Goal: Transaction & Acquisition: Purchase product/service

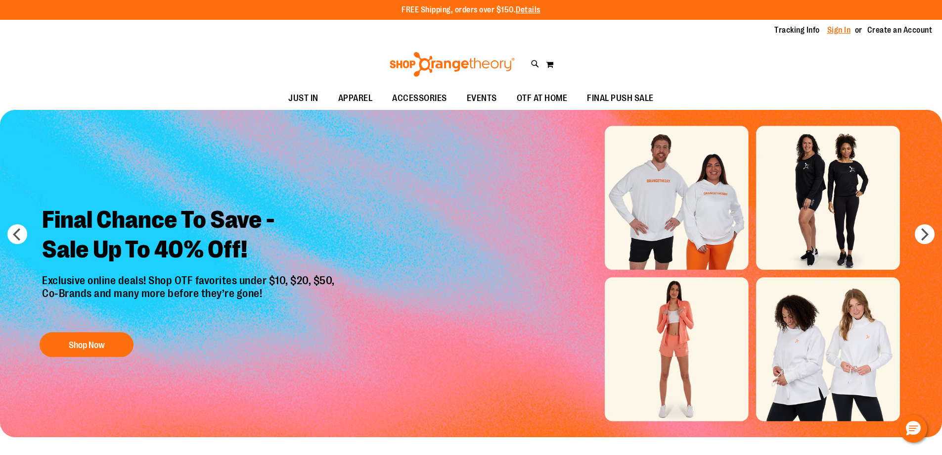
type input "**********"
click at [834, 29] on link "Sign In" at bounding box center [840, 30] width 24 height 11
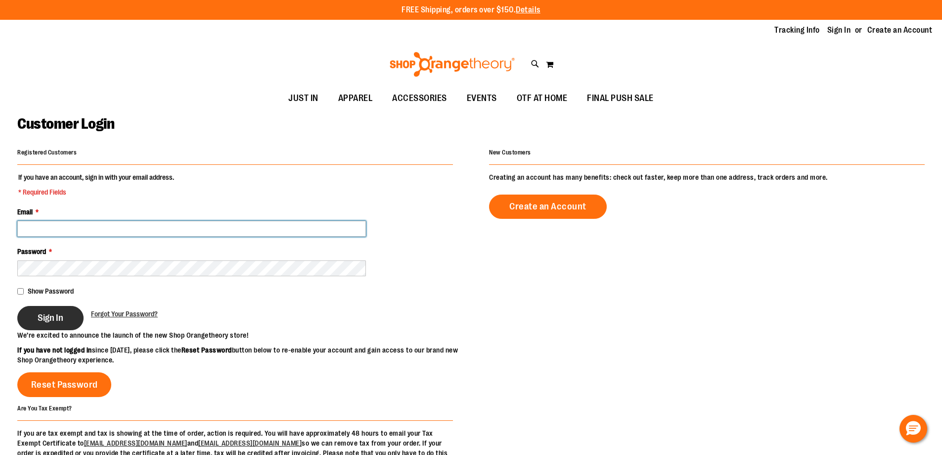
type input "**********"
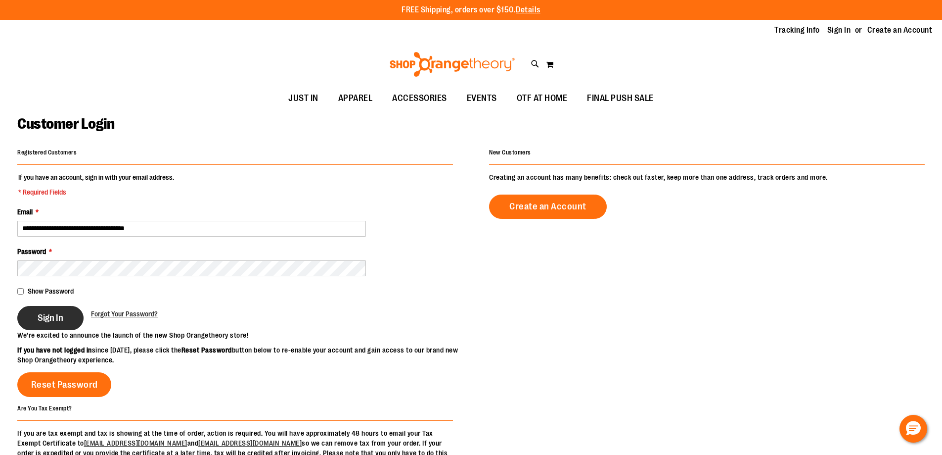
type input "**********"
click at [37, 326] on button "Sign In" at bounding box center [50, 318] width 66 height 24
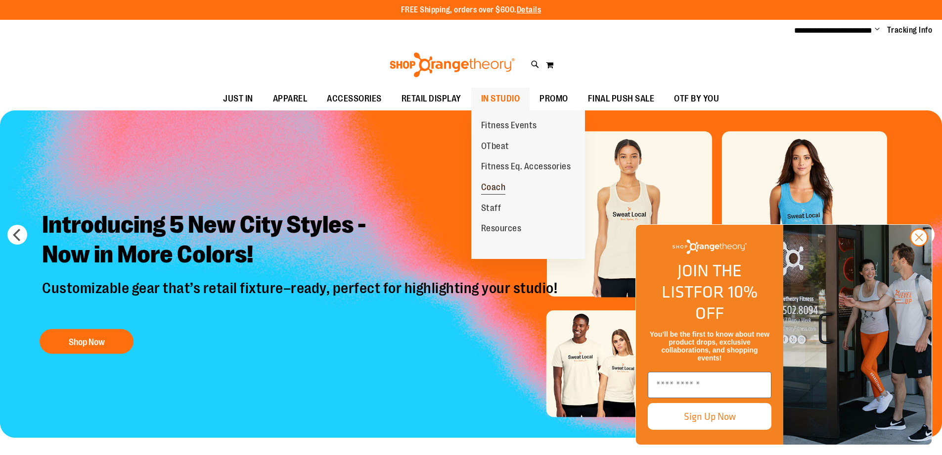
type input "**********"
click at [498, 186] on span "Coach" at bounding box center [493, 188] width 25 height 12
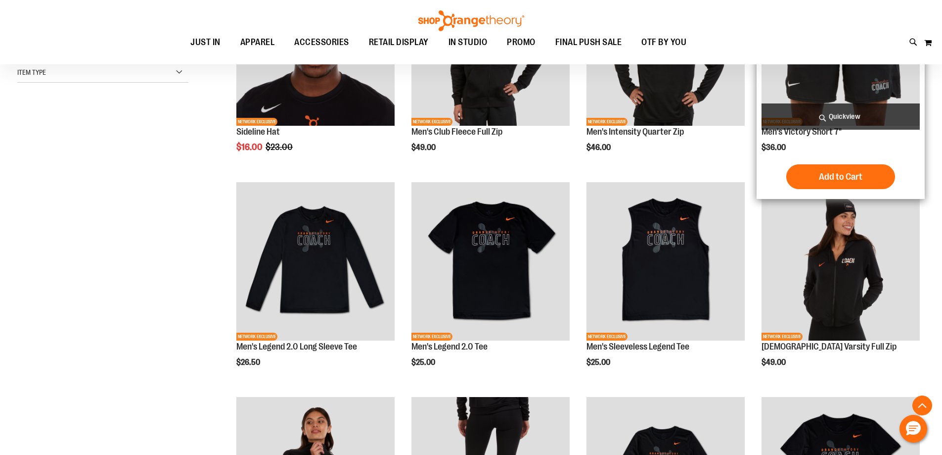
scroll to position [247, 0]
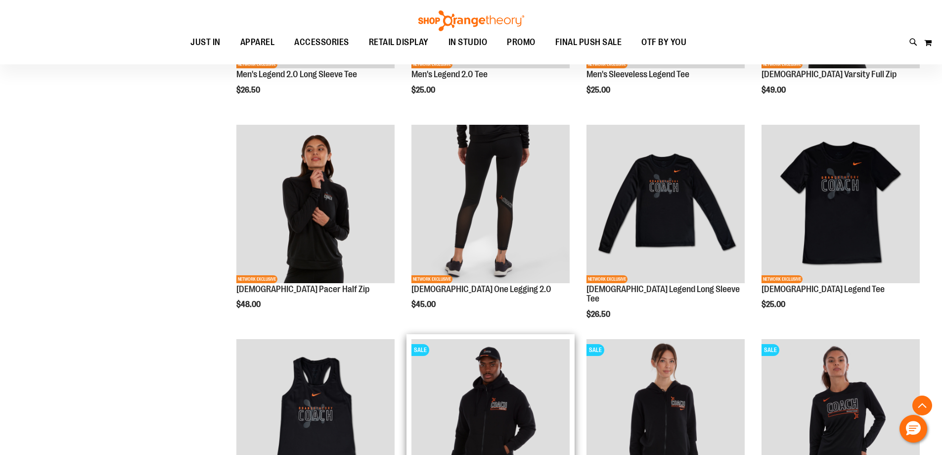
scroll to position [494, 0]
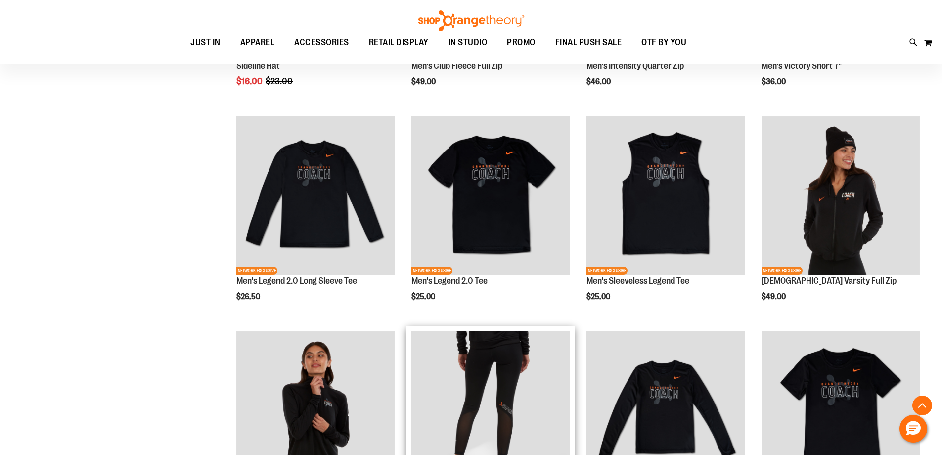
scroll to position [296, 0]
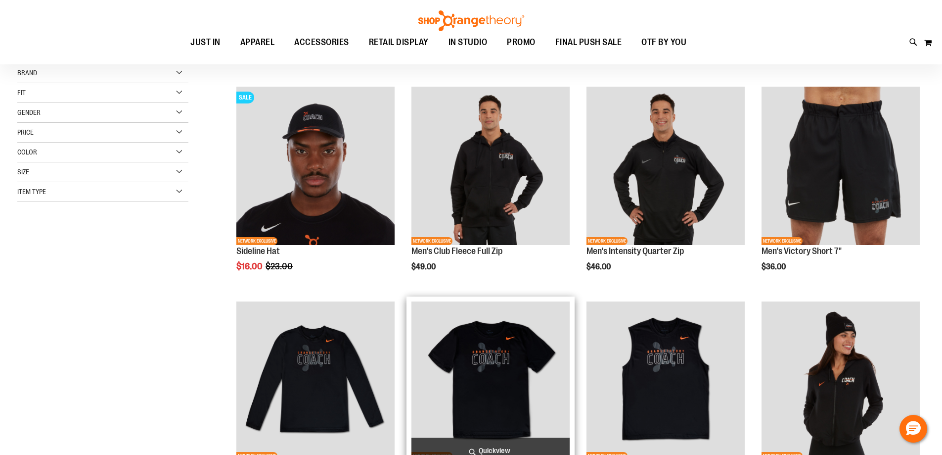
scroll to position [98, 0]
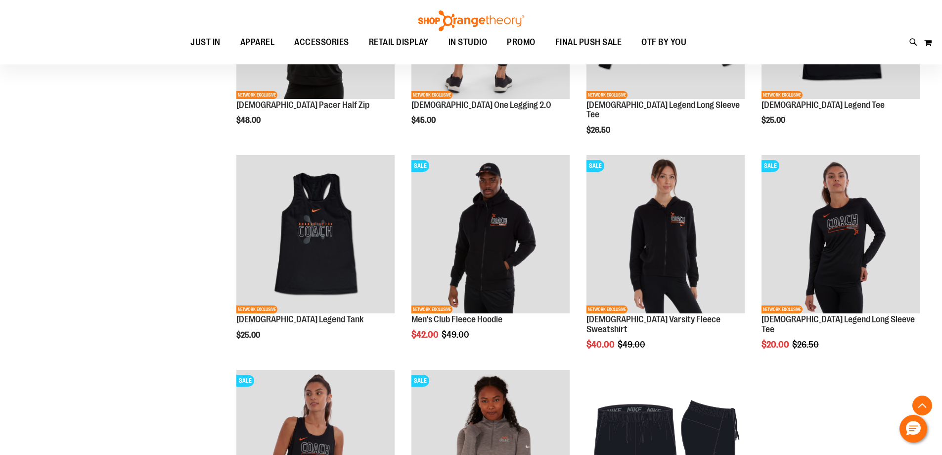
scroll to position [692, 0]
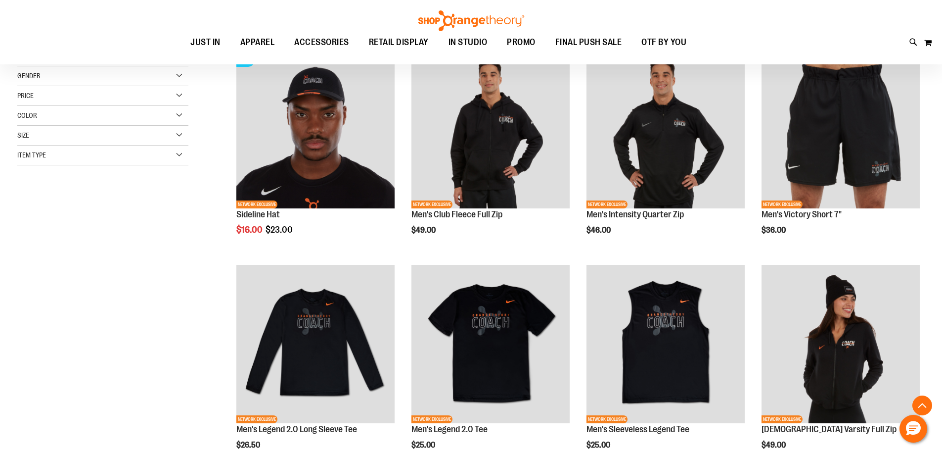
scroll to position [98, 0]
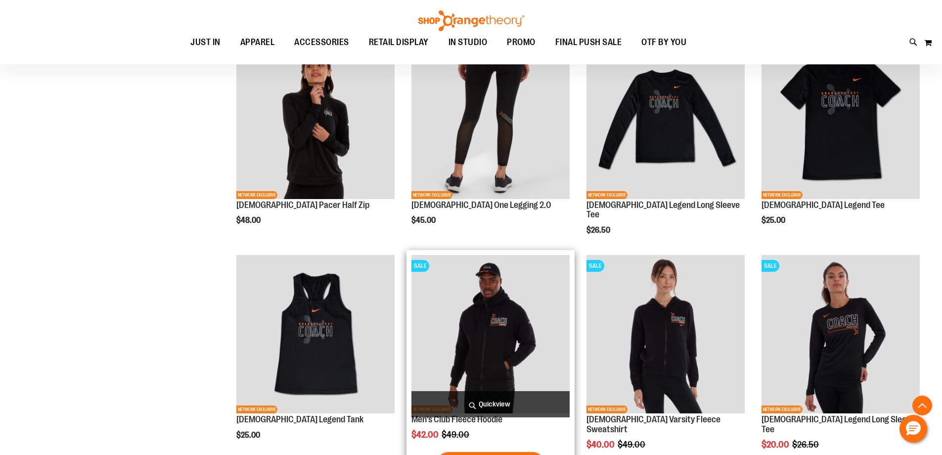
scroll to position [593, 0]
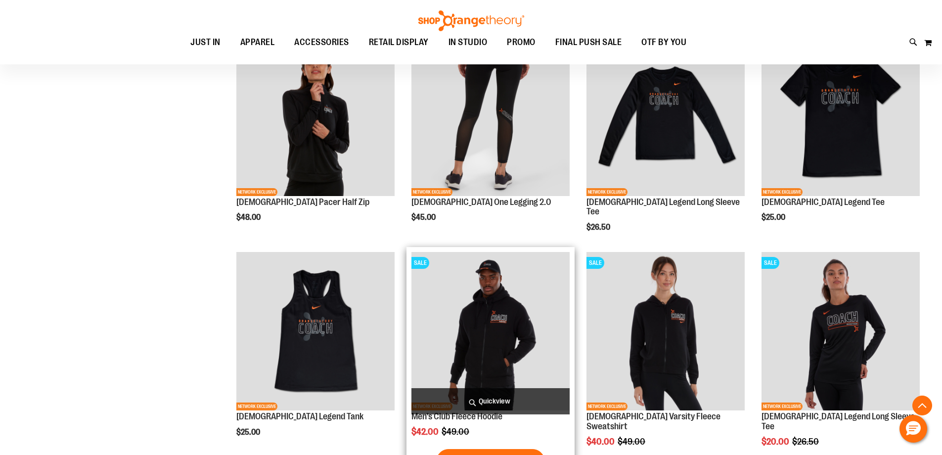
type input "**********"
click at [524, 289] on img "product" at bounding box center [491, 331] width 158 height 158
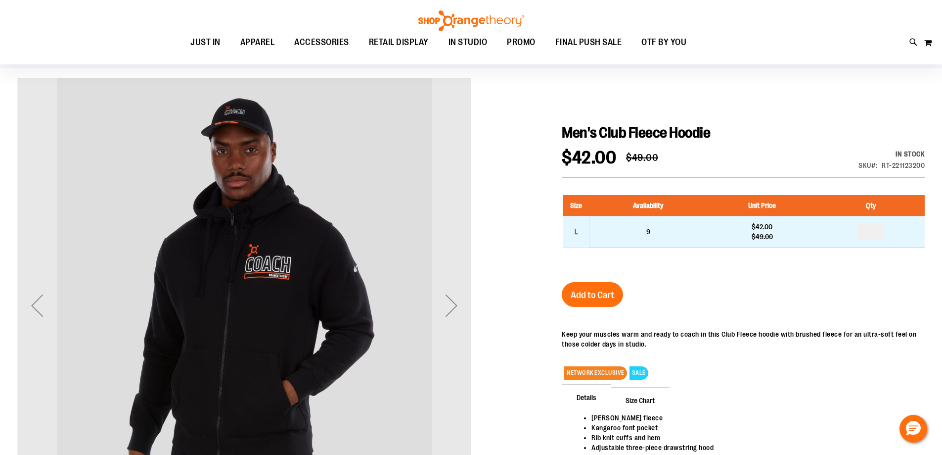
scroll to position [48, 0]
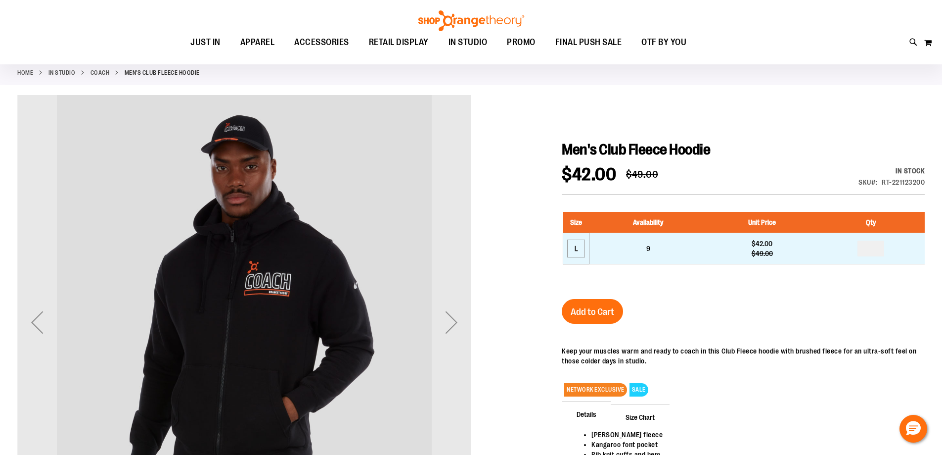
type input "**********"
click at [581, 247] on div "L" at bounding box center [576, 248] width 15 height 15
click at [581, 248] on div "L" at bounding box center [576, 248] width 15 height 15
click at [577, 248] on div "L" at bounding box center [576, 248] width 15 height 15
click at [575, 251] on div "L" at bounding box center [576, 248] width 15 height 15
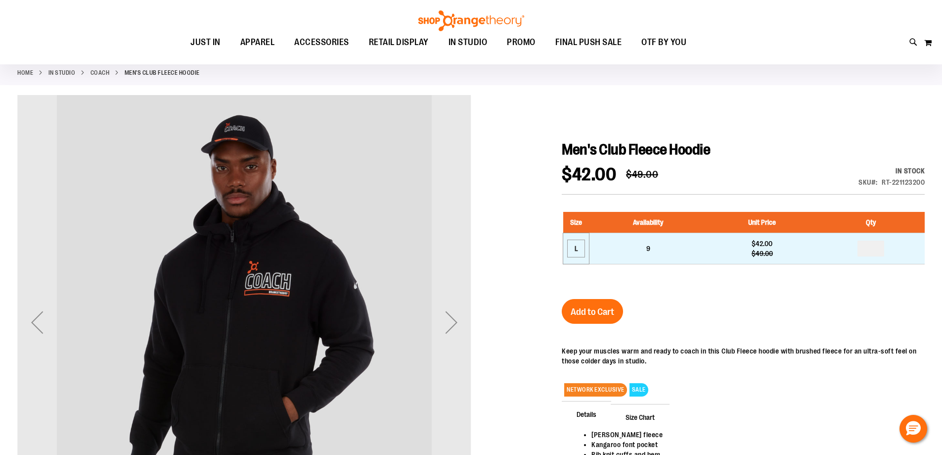
click at [579, 249] on div "L" at bounding box center [576, 248] width 15 height 15
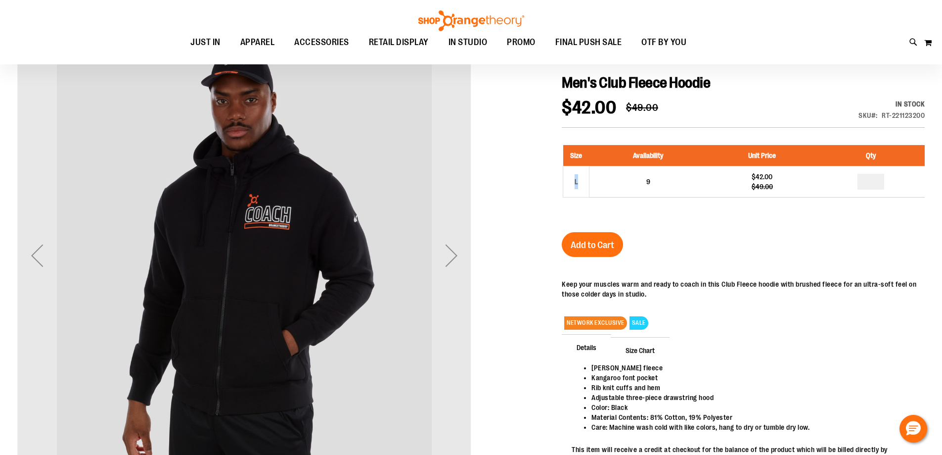
scroll to position [98, 0]
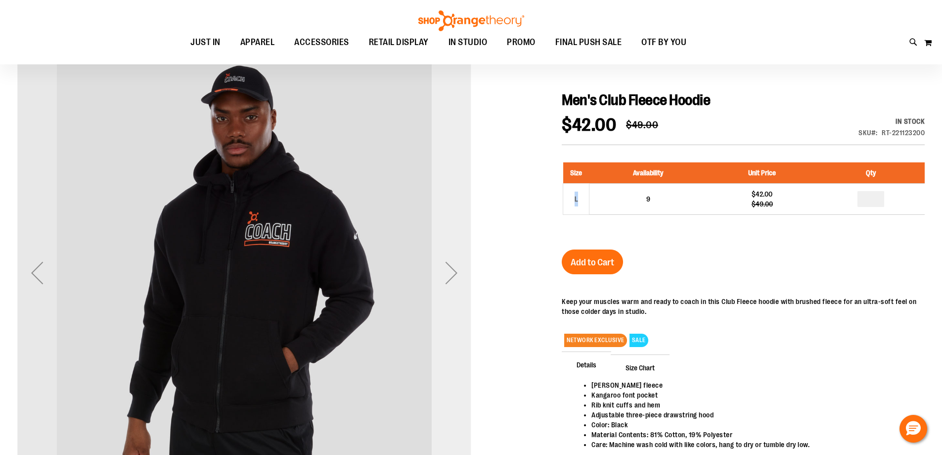
click at [461, 270] on div "Next" at bounding box center [452, 273] width 40 height 40
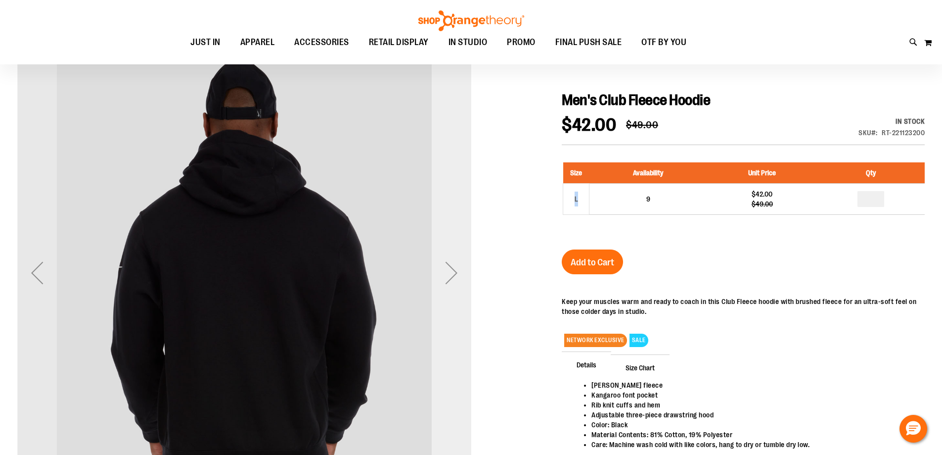
click at [461, 270] on div "Next" at bounding box center [452, 273] width 40 height 40
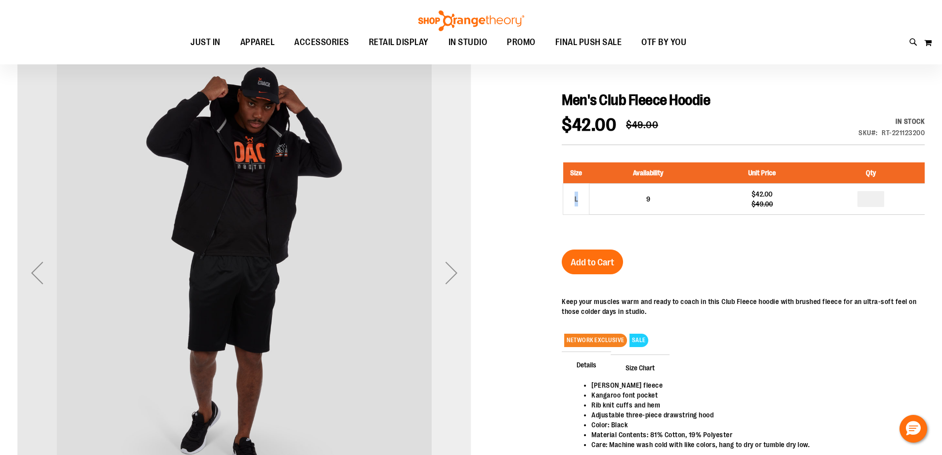
click at [462, 270] on div "Next" at bounding box center [452, 273] width 40 height 40
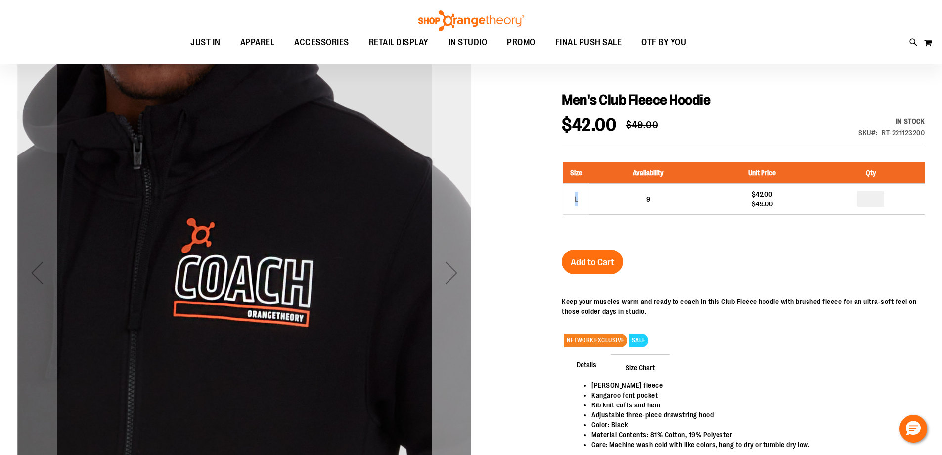
click at [462, 270] on div "Next" at bounding box center [452, 273] width 40 height 40
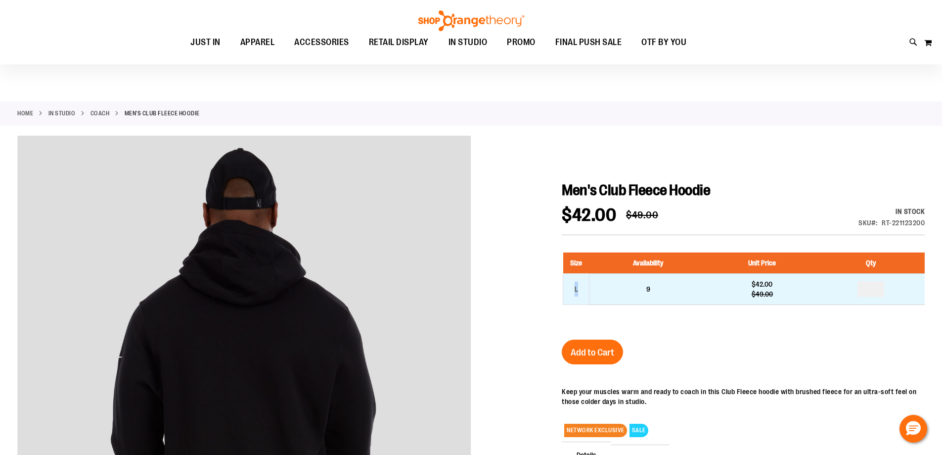
scroll to position [0, 0]
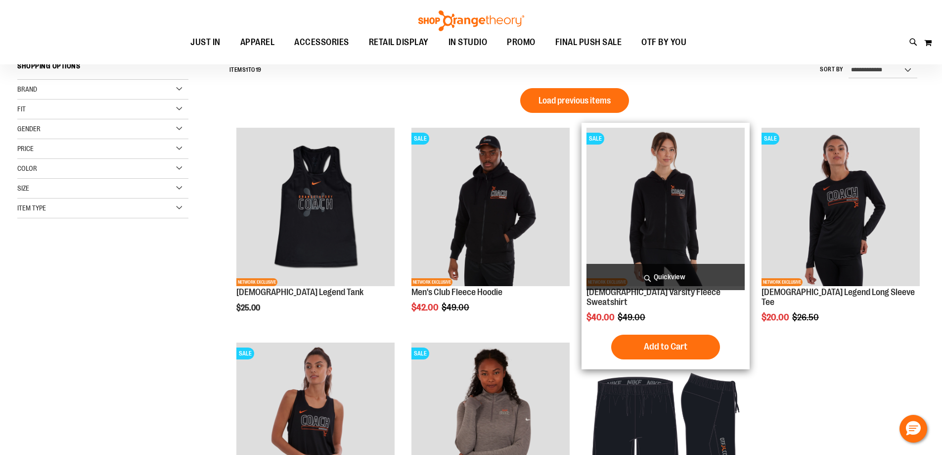
scroll to position [49, 0]
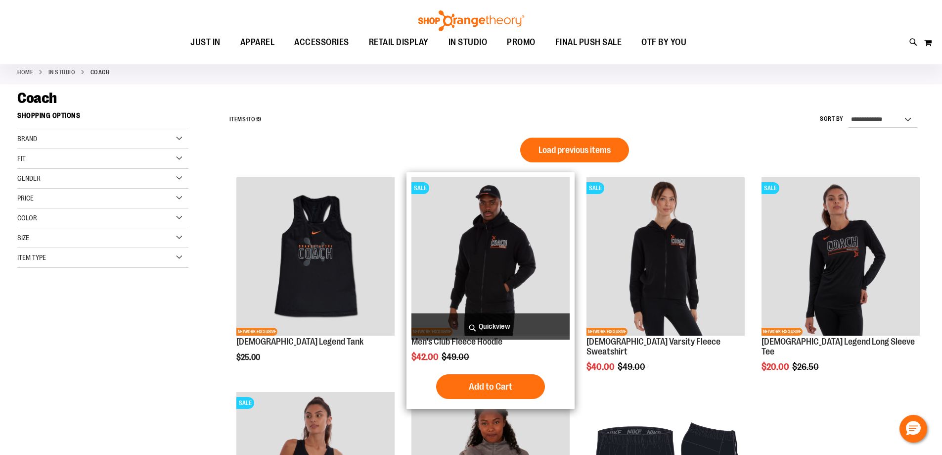
type input "**********"
click at [508, 262] on img "product" at bounding box center [491, 256] width 158 height 158
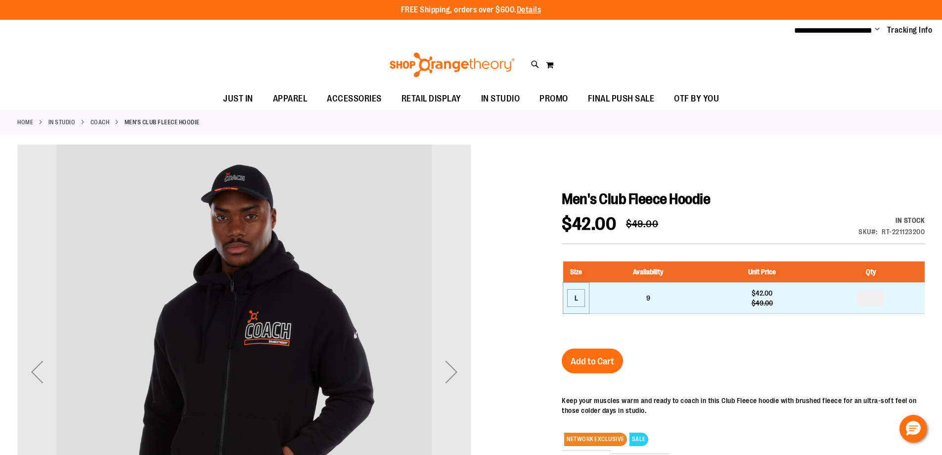
type input "**********"
click at [579, 301] on div "L" at bounding box center [576, 297] width 15 height 15
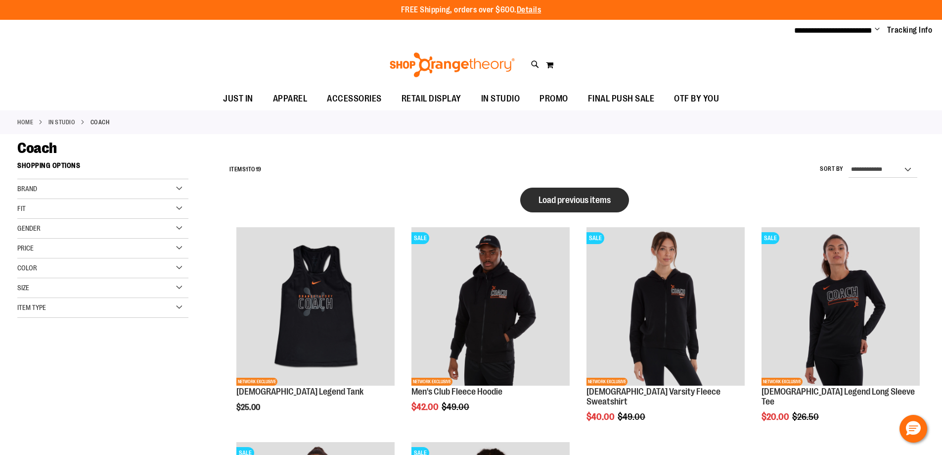
type input "**********"
click at [576, 190] on button "Load previous items" at bounding box center [574, 199] width 109 height 25
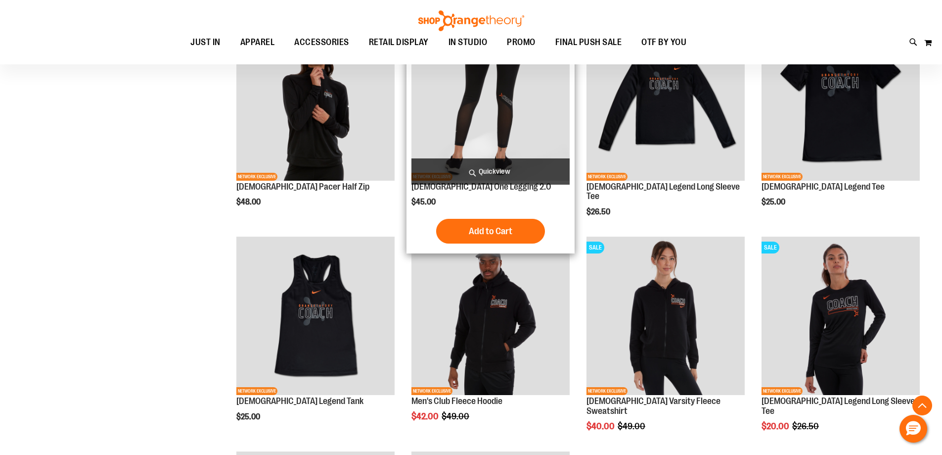
scroll to position [593, 0]
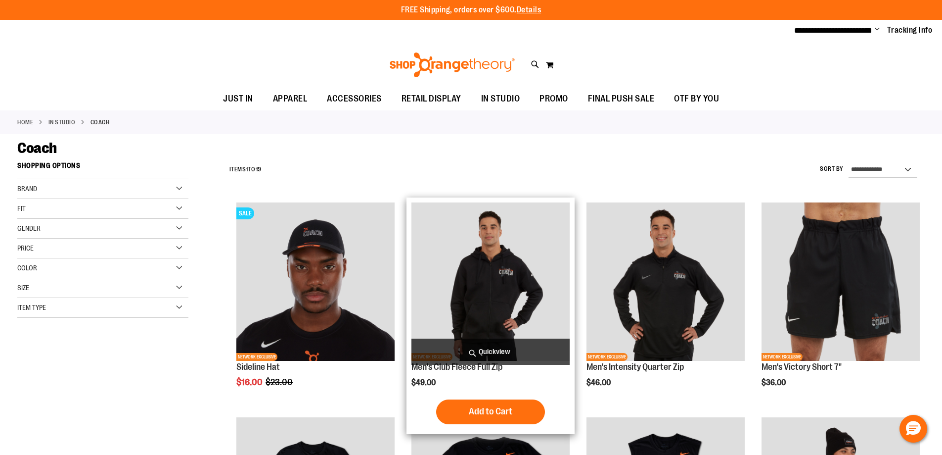
click at [516, 276] on img "product" at bounding box center [491, 281] width 158 height 158
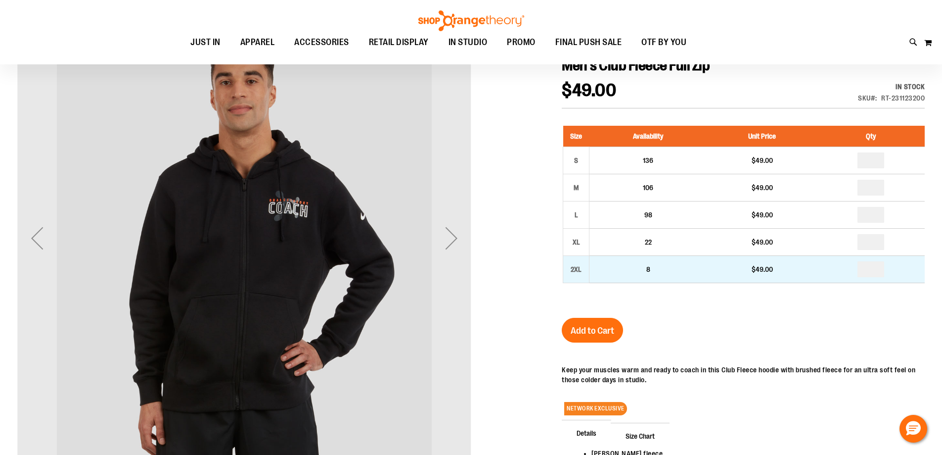
scroll to position [148, 0]
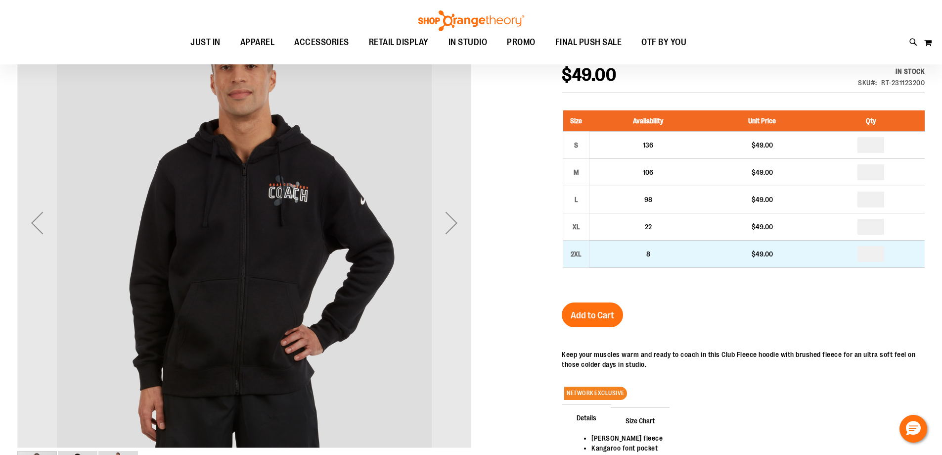
type input "**********"
click at [875, 256] on input "number" at bounding box center [871, 254] width 27 height 16
type input "*"
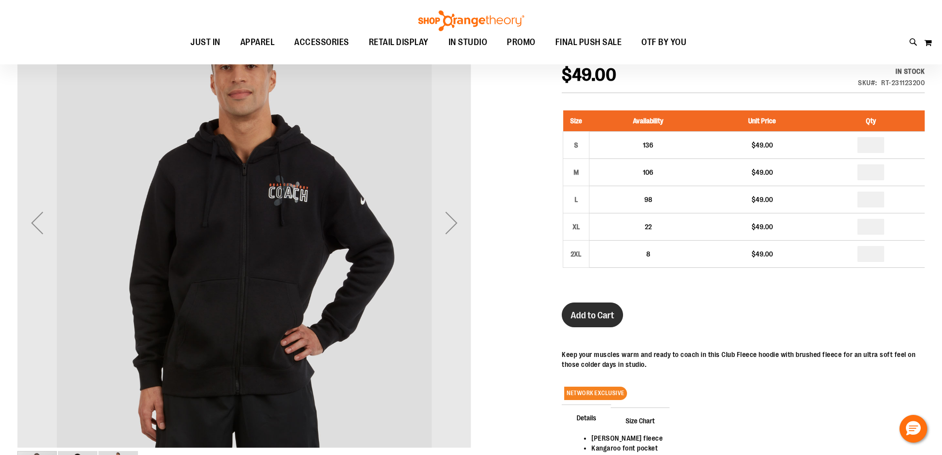
click at [587, 318] on span "Add to Cart" at bounding box center [593, 315] width 44 height 11
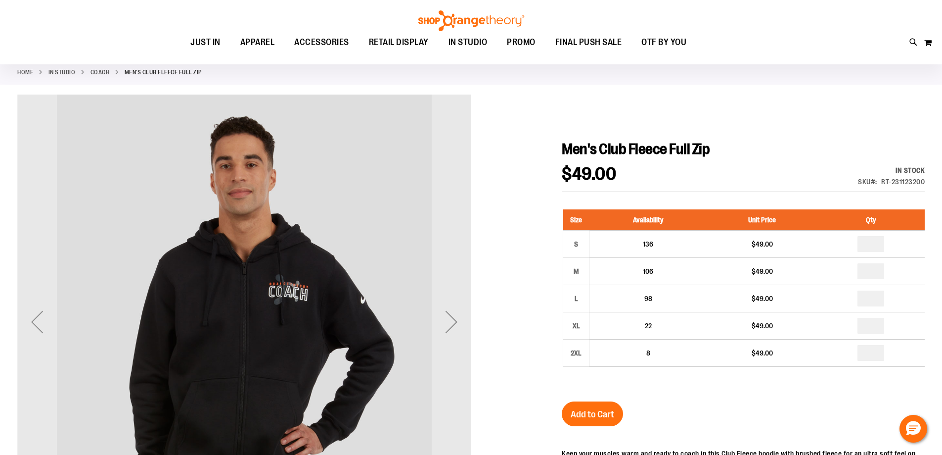
scroll to position [197, 0]
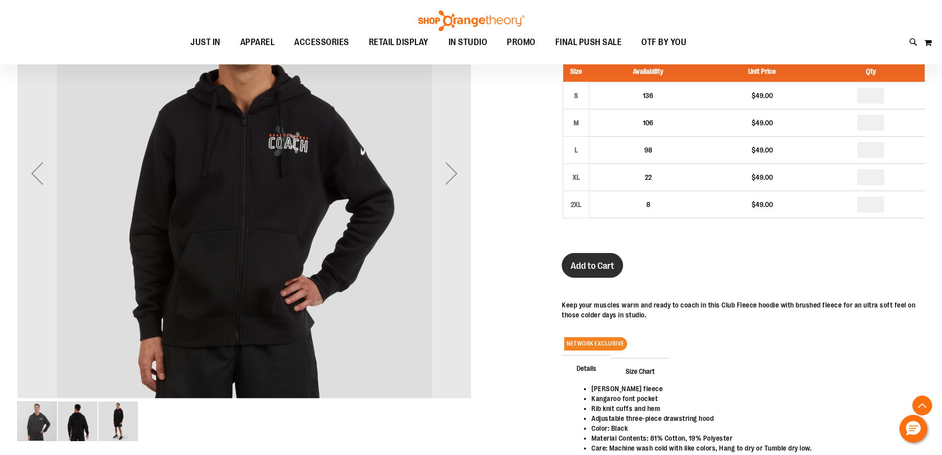
click at [585, 265] on span "Add to Cart" at bounding box center [593, 265] width 44 height 11
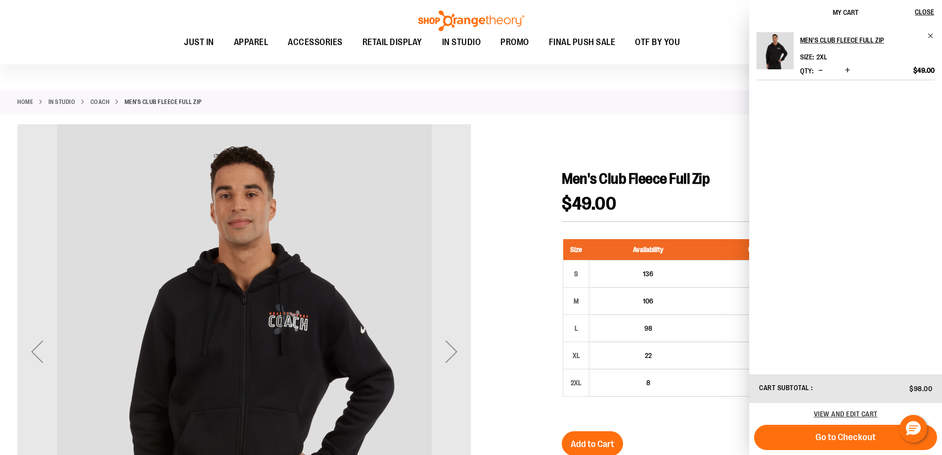
scroll to position [0, 0]
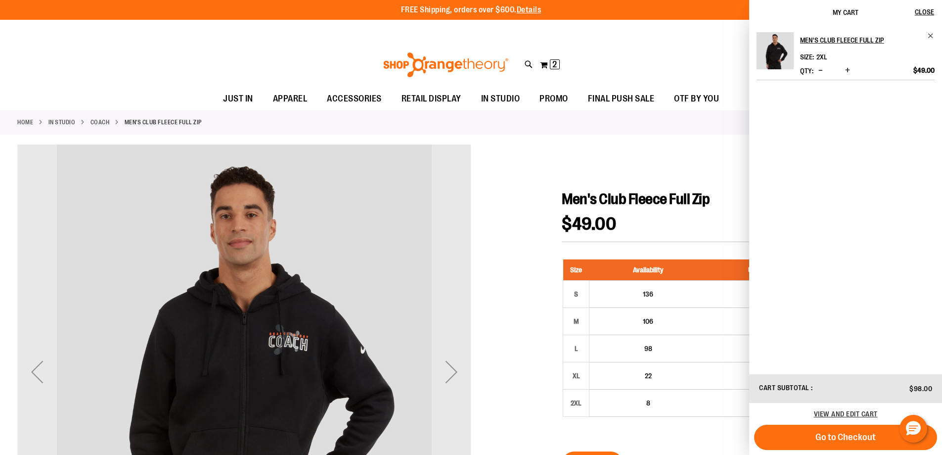
click at [618, 48] on div "Toggle Nav Search Popular Suggestions Advanced Search" at bounding box center [471, 65] width 942 height 46
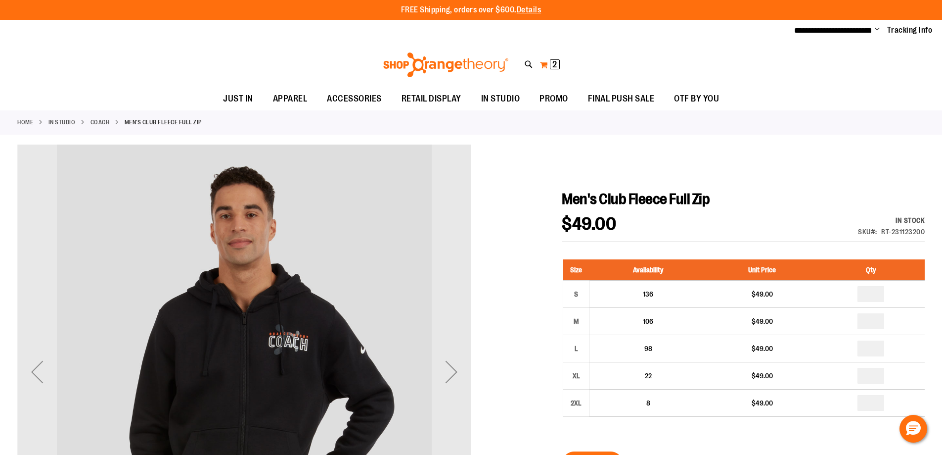
click at [548, 58] on button "My Cart 2 2 items" at bounding box center [550, 65] width 21 height 16
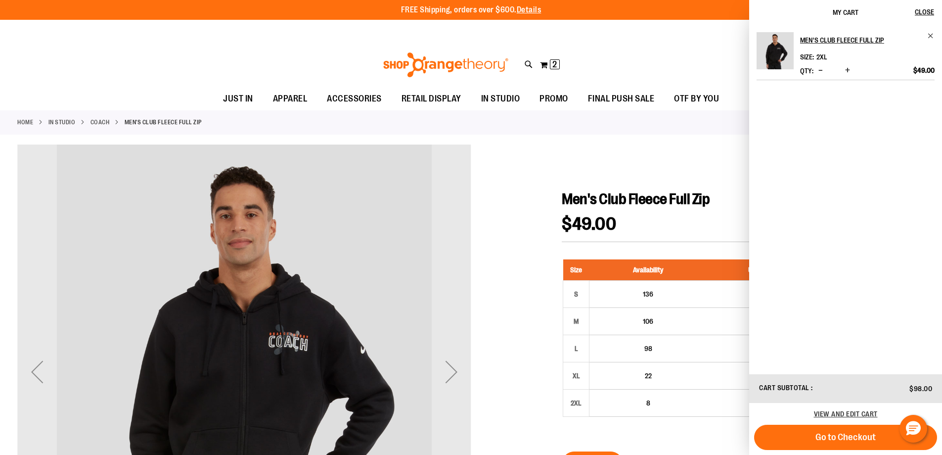
click at [820, 69] on span "Decrease product quantity" at bounding box center [821, 70] width 4 height 10
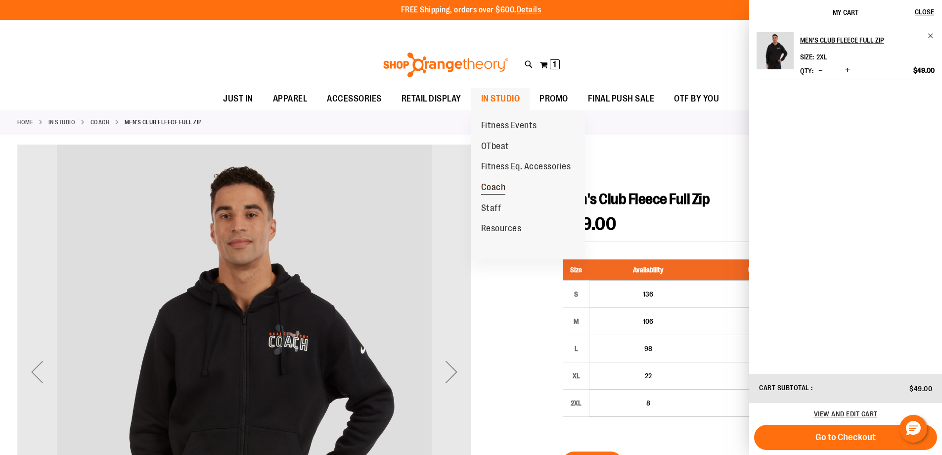
click at [501, 185] on span "Coach" at bounding box center [493, 188] width 25 height 12
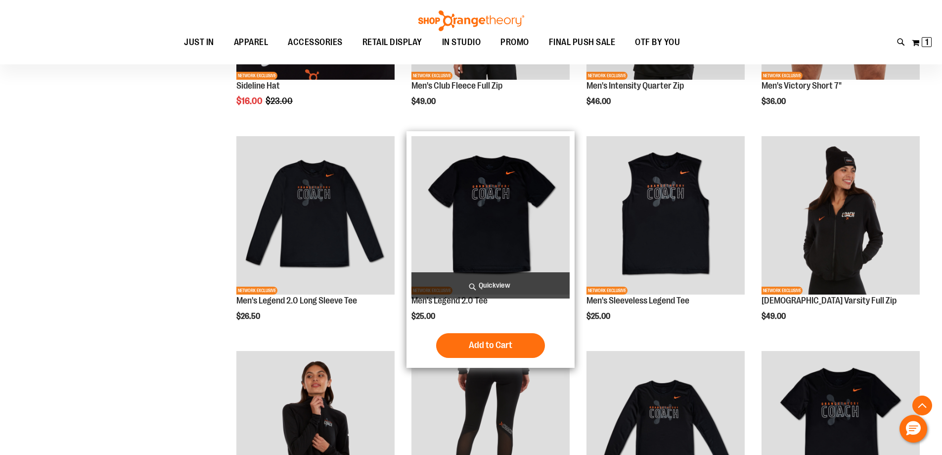
scroll to position [296, 0]
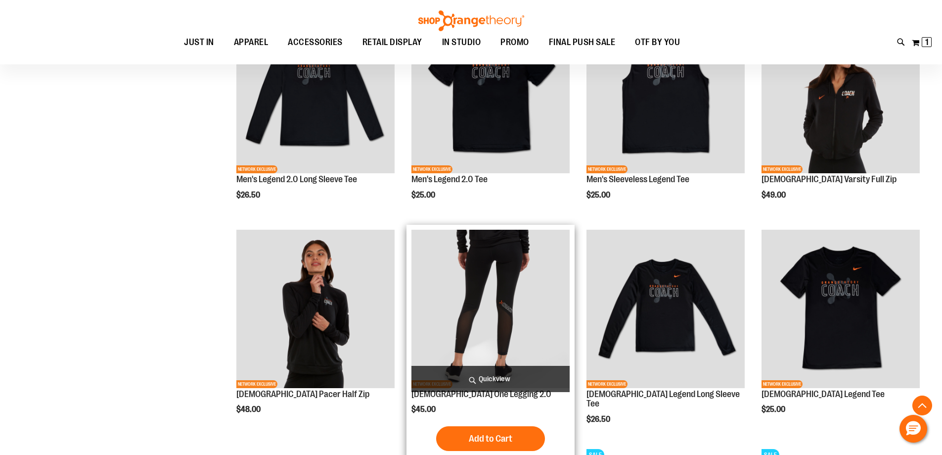
scroll to position [395, 0]
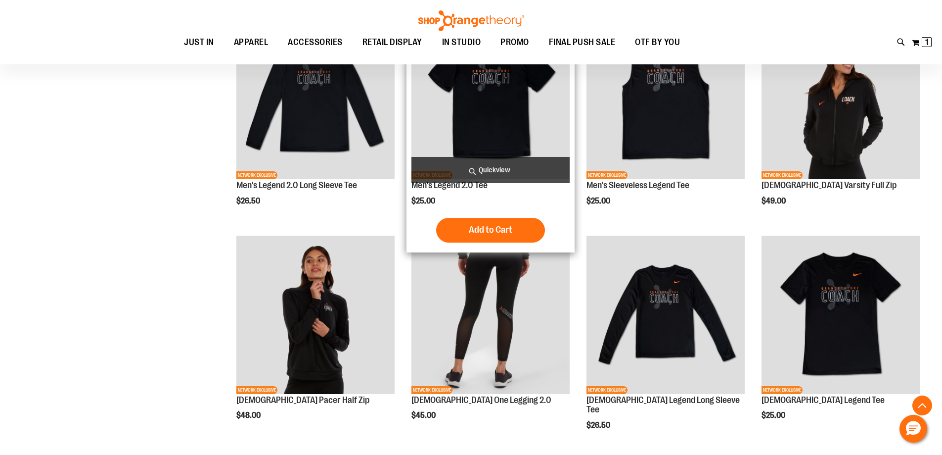
type input "**********"
click at [487, 115] on img "product" at bounding box center [491, 100] width 158 height 158
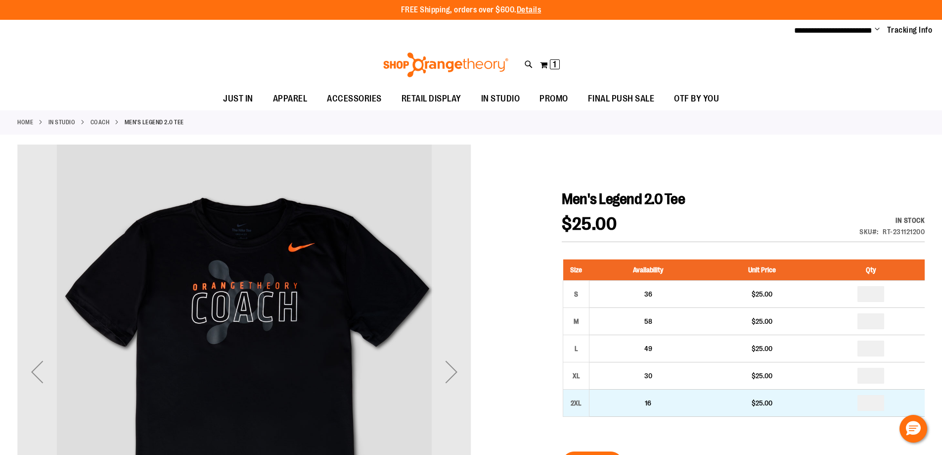
type input "**********"
click at [874, 403] on input "number" at bounding box center [871, 403] width 27 height 16
type input "*"
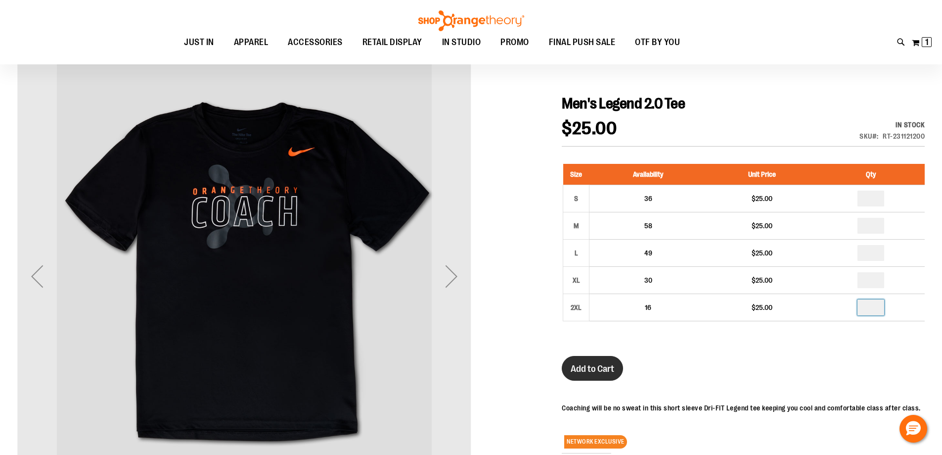
scroll to position [98, 0]
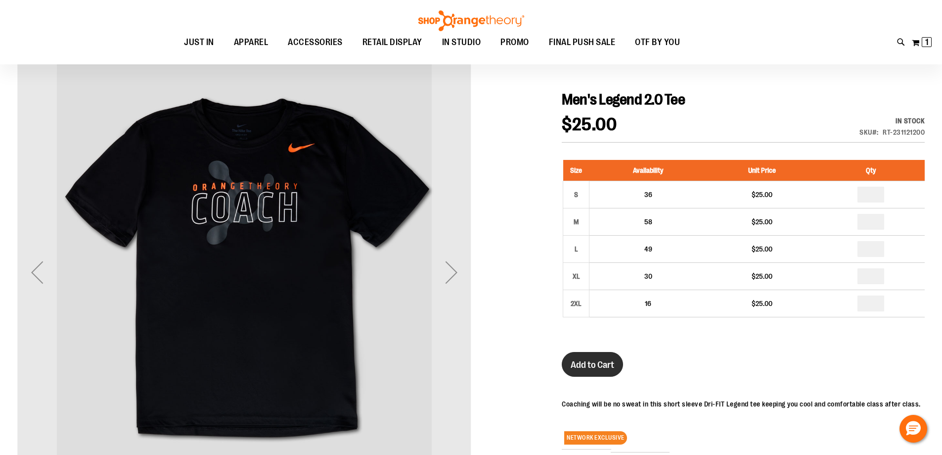
click at [580, 364] on span "Add to Cart" at bounding box center [593, 364] width 44 height 11
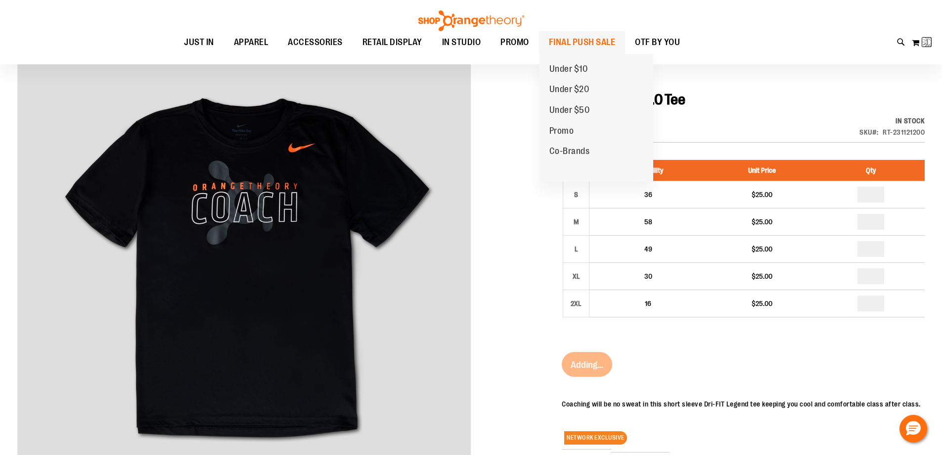
click at [595, 37] on span "FINAL PUSH SALE" at bounding box center [582, 42] width 67 height 22
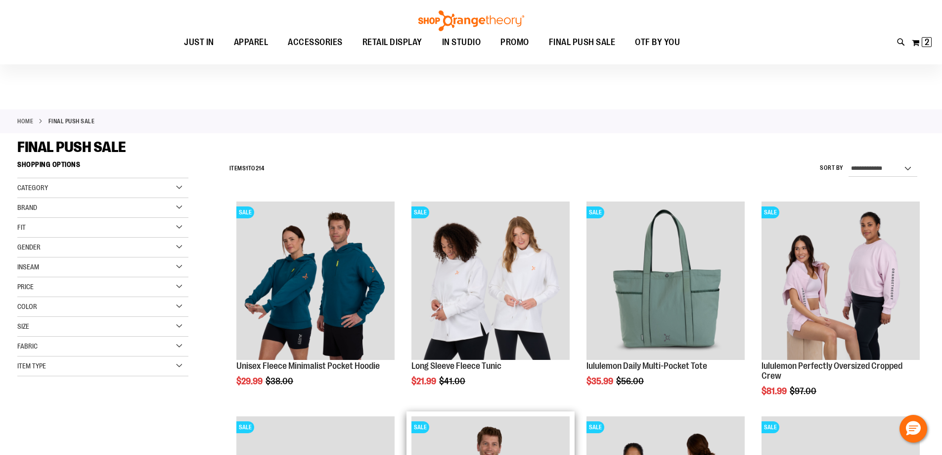
scroll to position [247, 0]
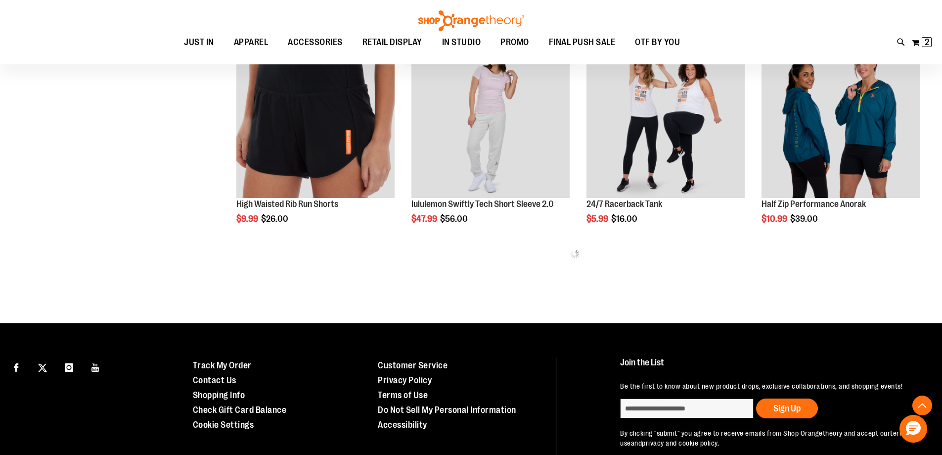
scroll to position [643, 0]
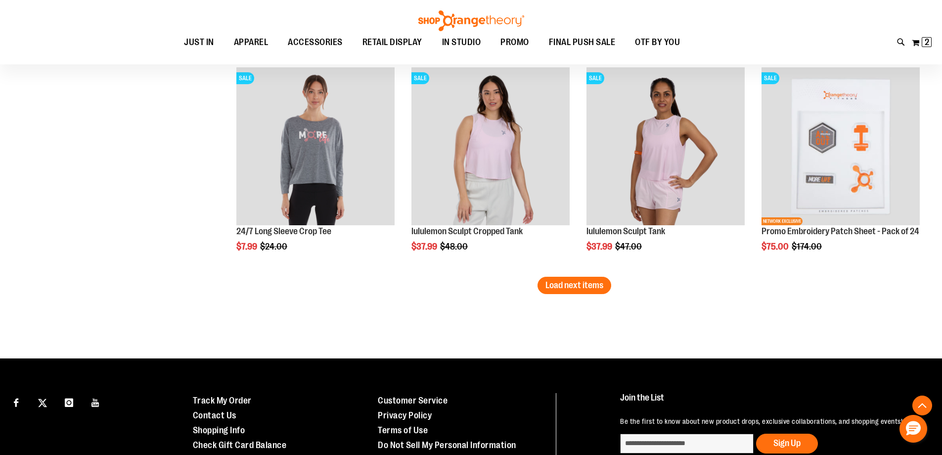
scroll to position [1882, 0]
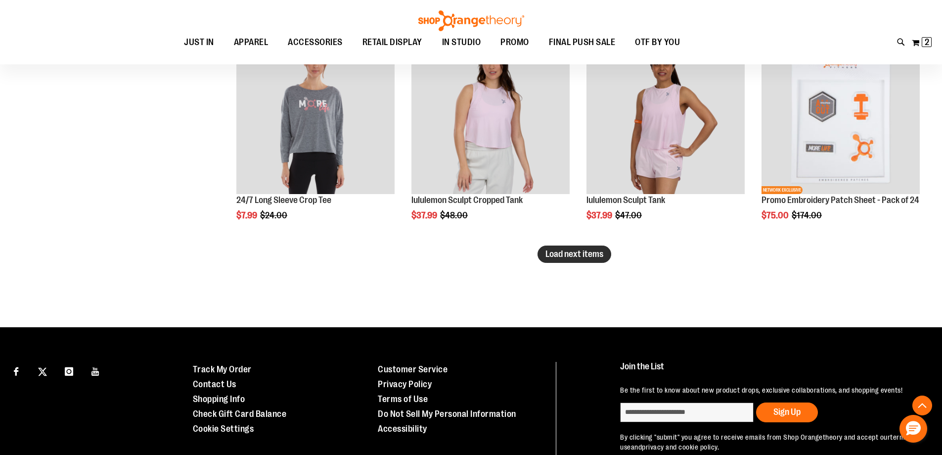
type input "**********"
click at [583, 254] on span "Load next items" at bounding box center [575, 254] width 58 height 10
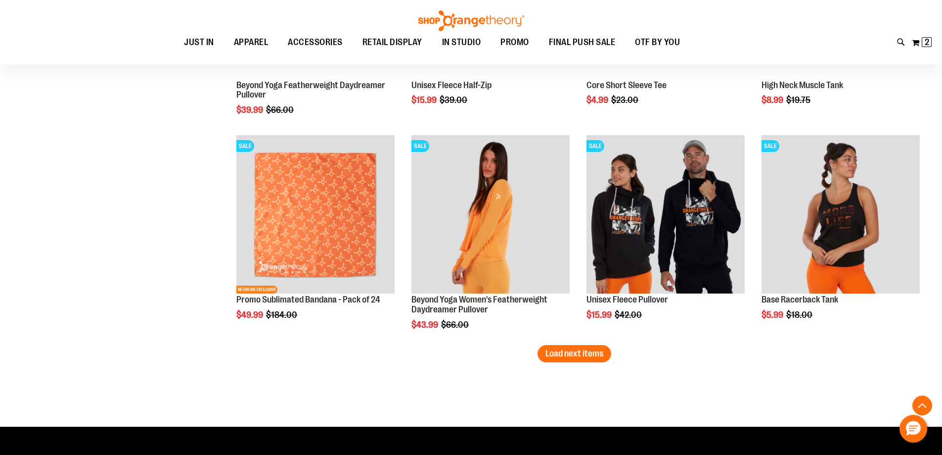
scroll to position [2583, 0]
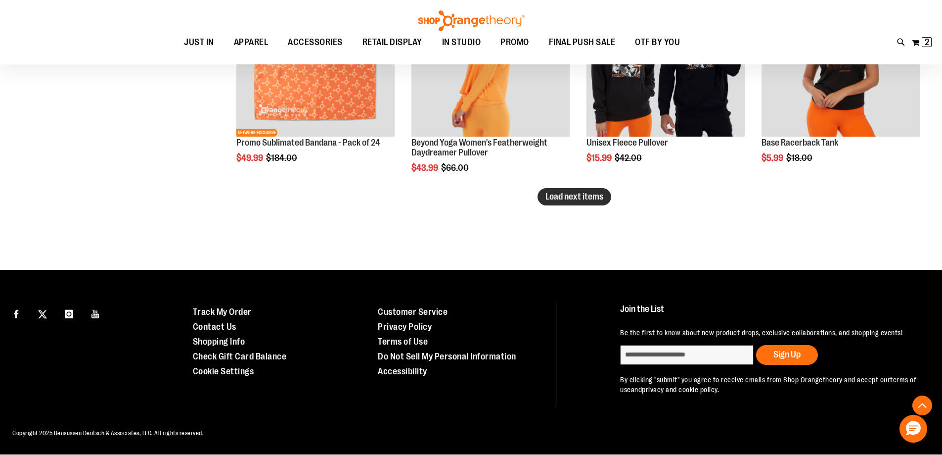
click at [602, 195] on span "Load next items" at bounding box center [575, 196] width 58 height 10
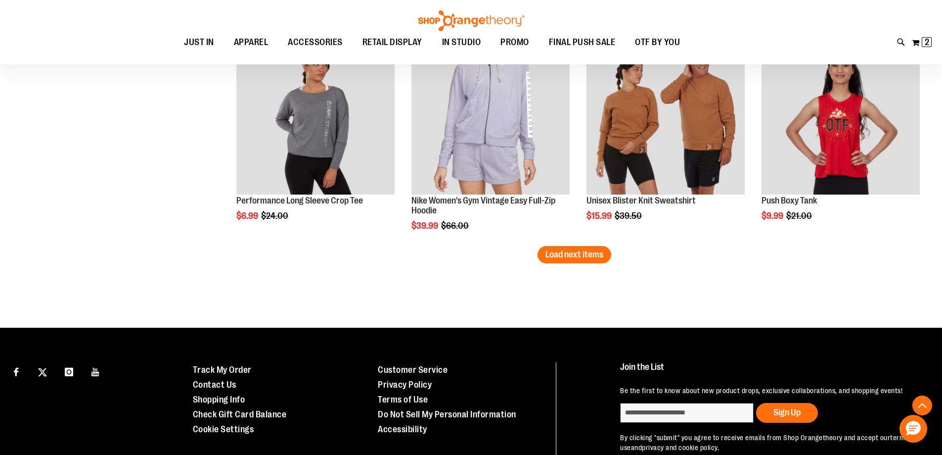
scroll to position [3169, 0]
click at [598, 256] on span "Load next items" at bounding box center [575, 254] width 58 height 10
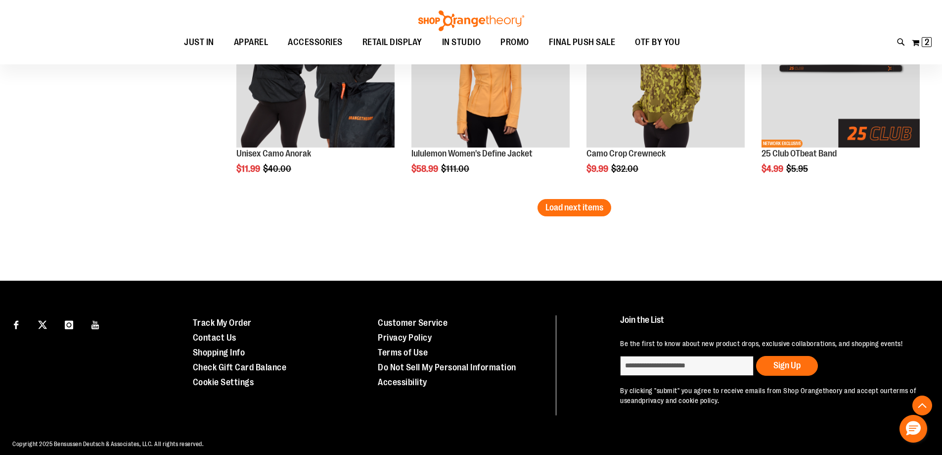
scroll to position [3862, 0]
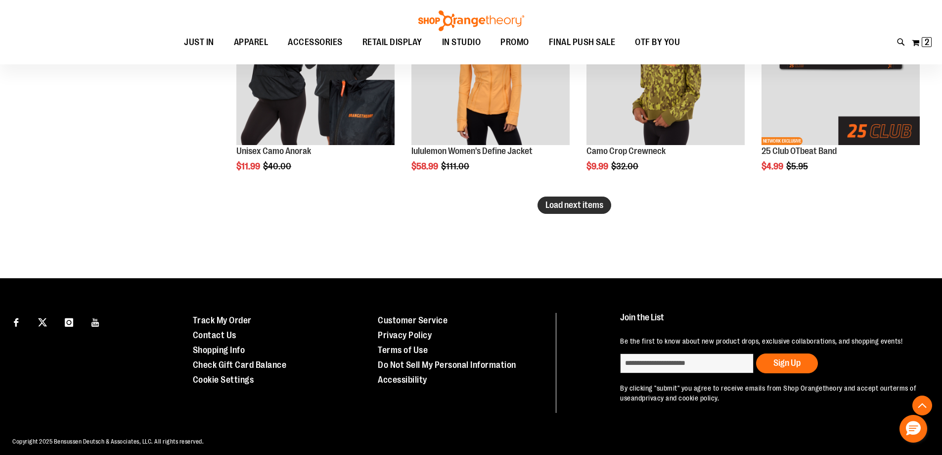
click at [579, 205] on span "Load next items" at bounding box center [575, 205] width 58 height 10
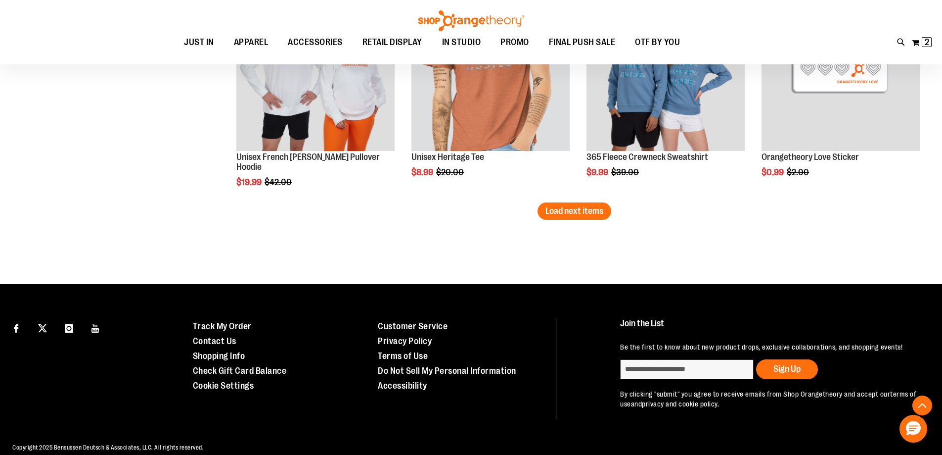
scroll to position [4505, 0]
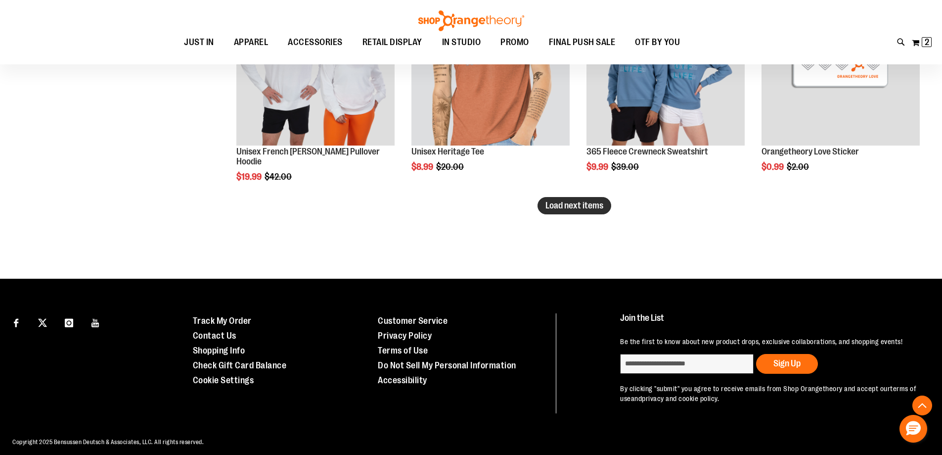
click at [582, 207] on span "Load next items" at bounding box center [575, 205] width 58 height 10
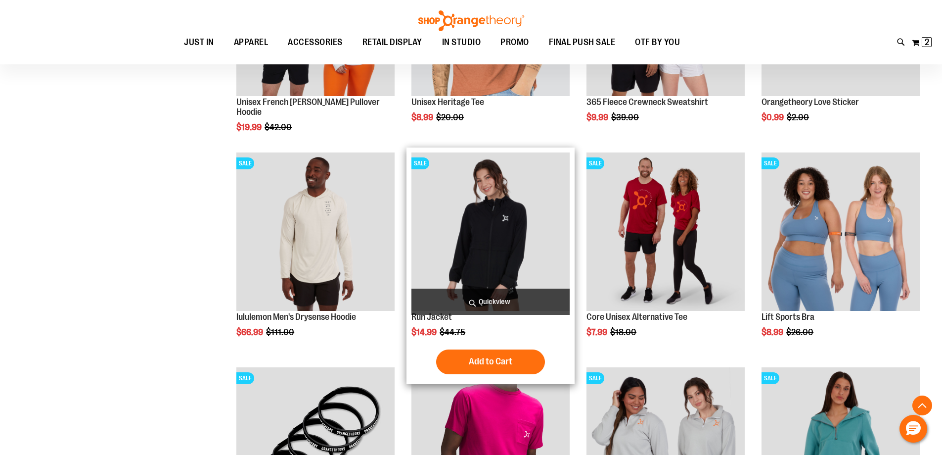
scroll to position [4604, 0]
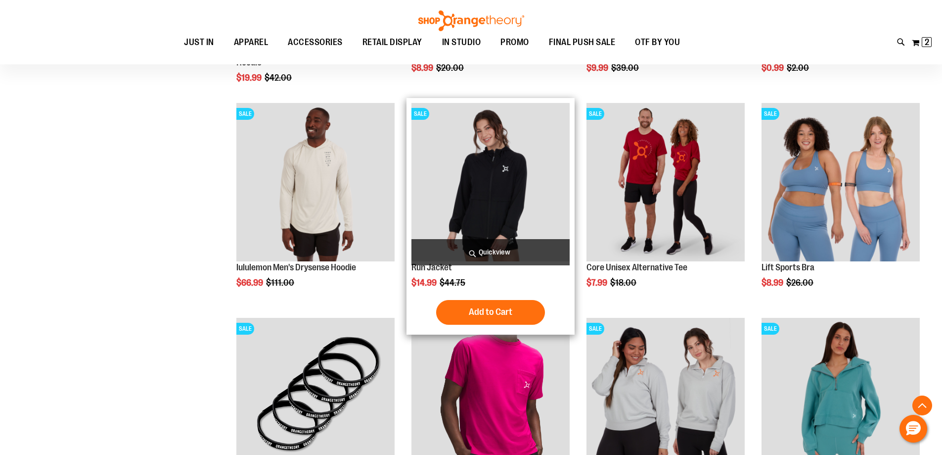
click at [470, 199] on img "product" at bounding box center [491, 182] width 158 height 158
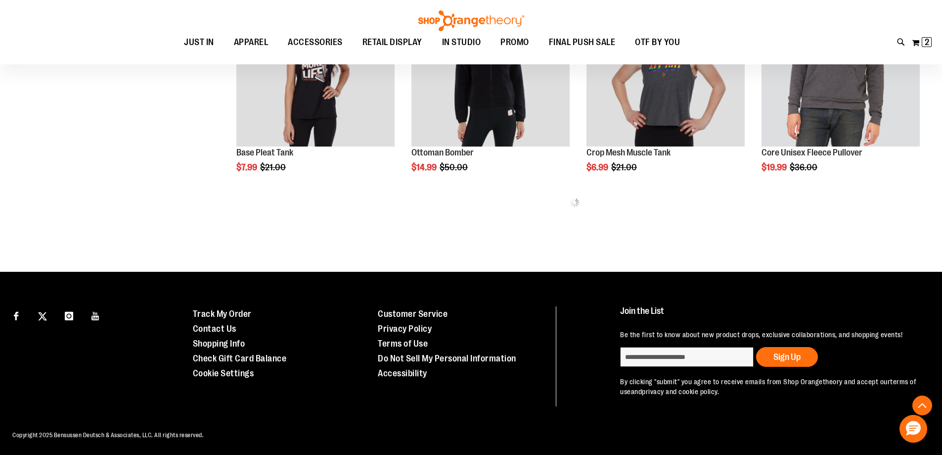
scroll to position [669, 0]
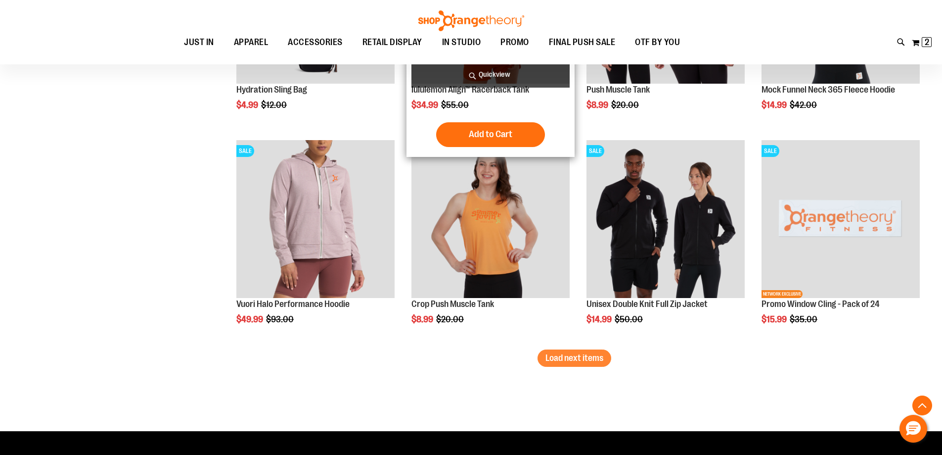
scroll to position [1807, 0]
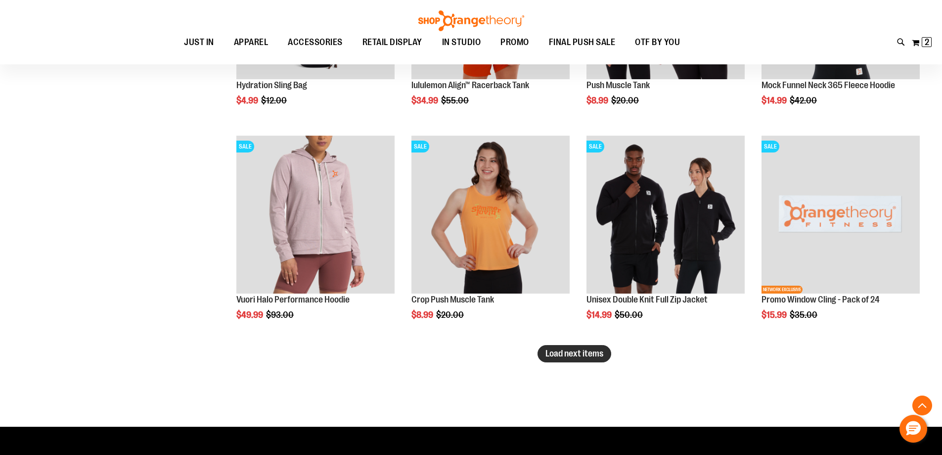
type input "**********"
click at [597, 351] on span "Load next items" at bounding box center [575, 353] width 58 height 10
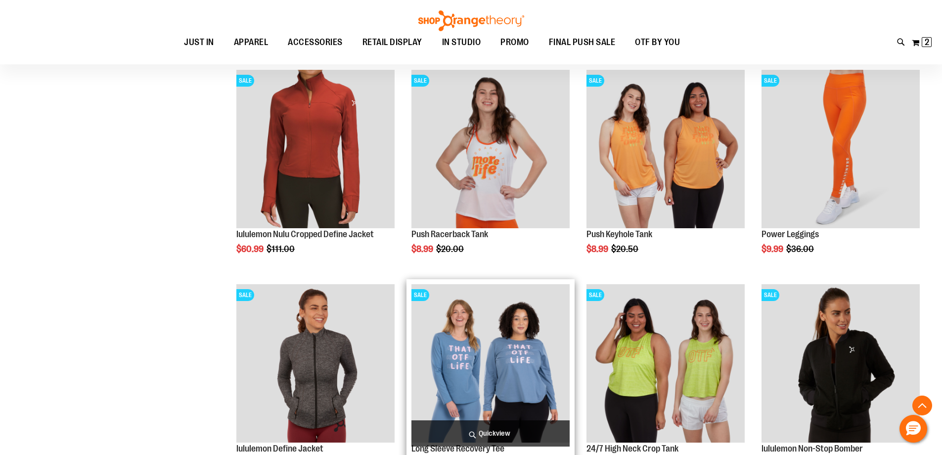
scroll to position [2500, 0]
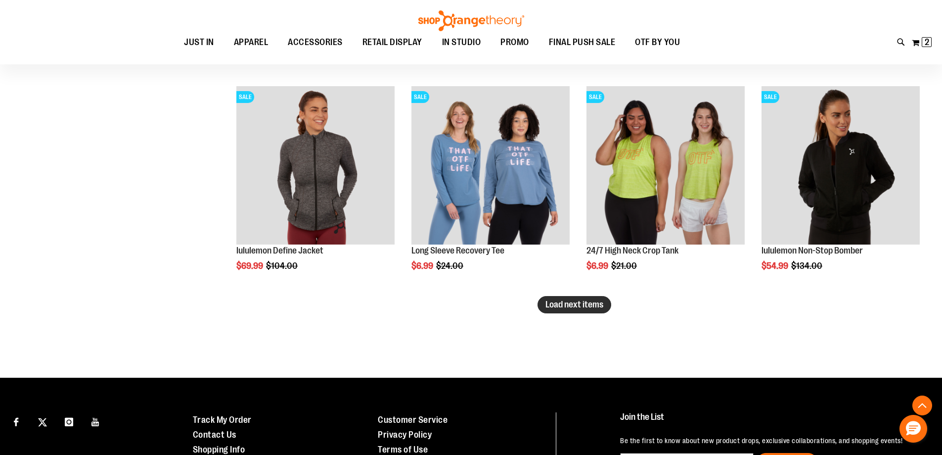
click at [589, 310] on button "Load next items" at bounding box center [575, 304] width 74 height 17
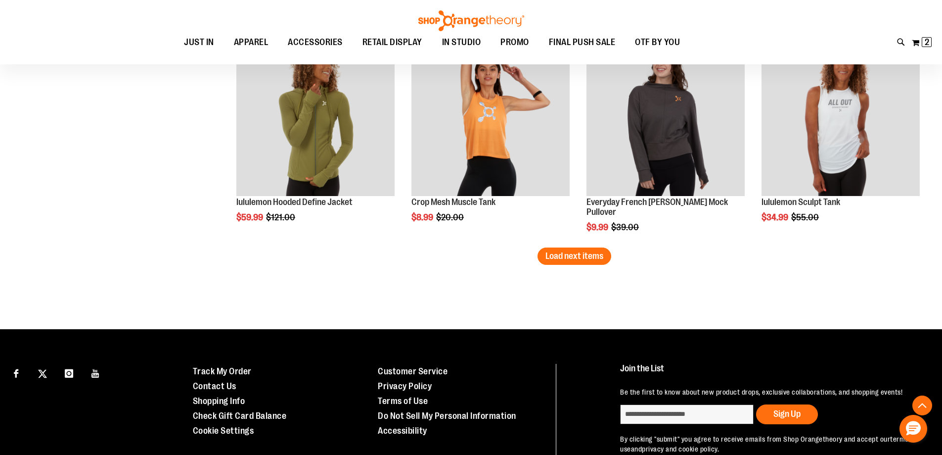
scroll to position [3192, 0]
click at [568, 260] on span "Load next items" at bounding box center [575, 255] width 58 height 10
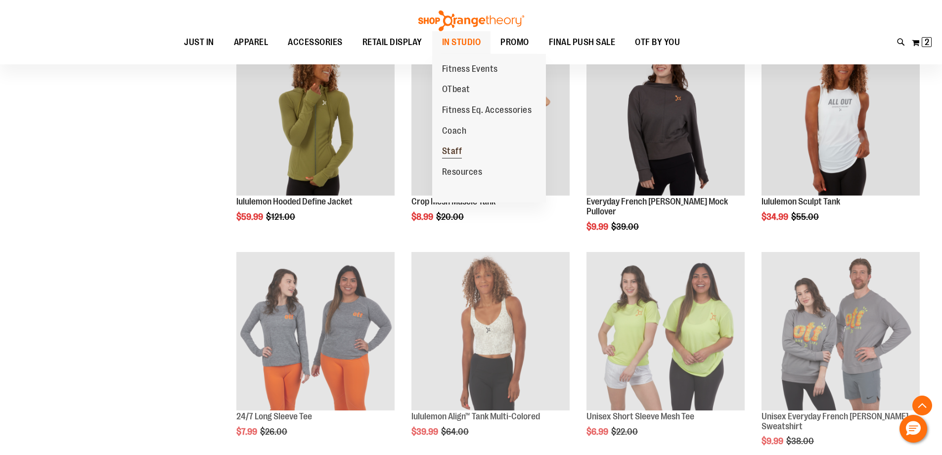
click at [460, 147] on span "Staff" at bounding box center [452, 152] width 20 height 12
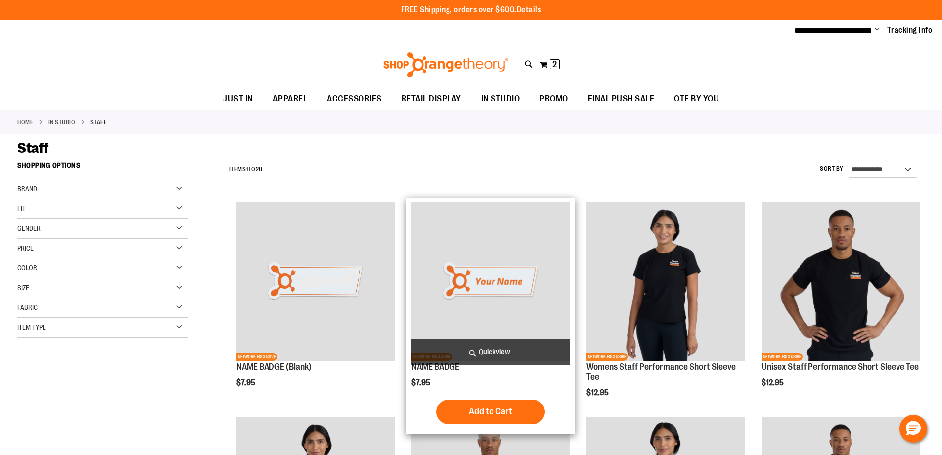
type input "**********"
click at [486, 296] on img "product" at bounding box center [491, 281] width 158 height 158
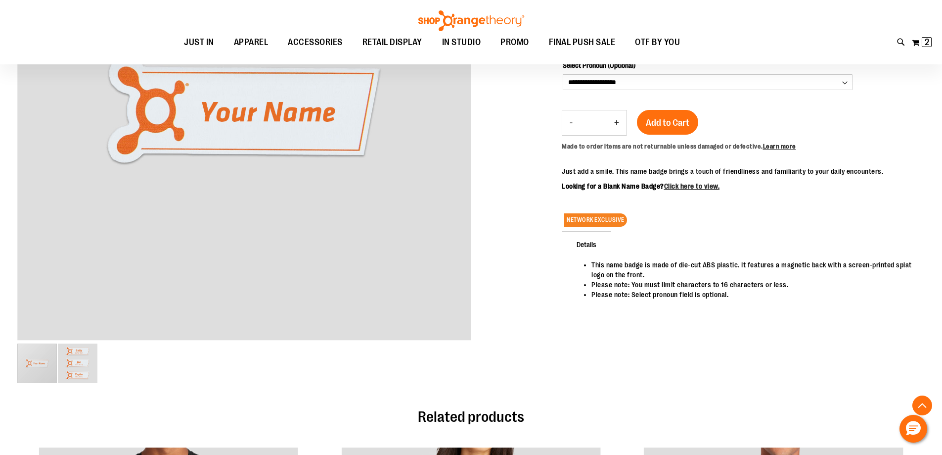
scroll to position [197, 0]
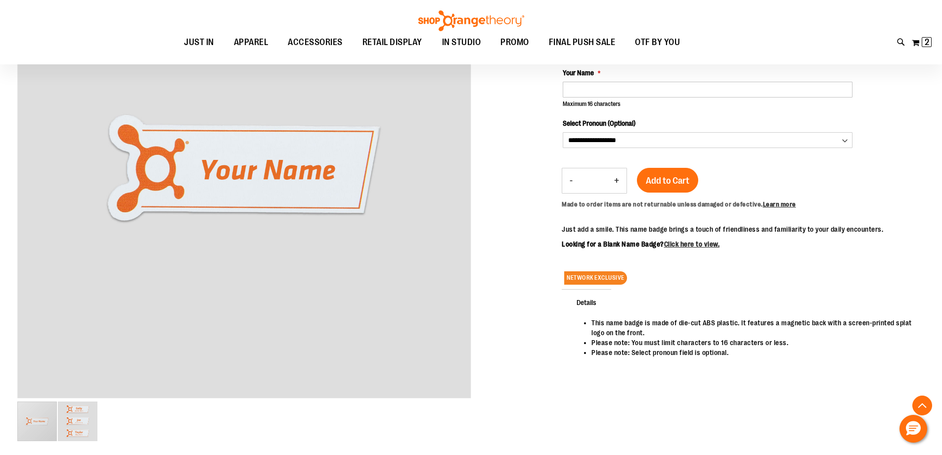
type input "**********"
click at [752, 141] on select "**********" at bounding box center [708, 140] width 290 height 16
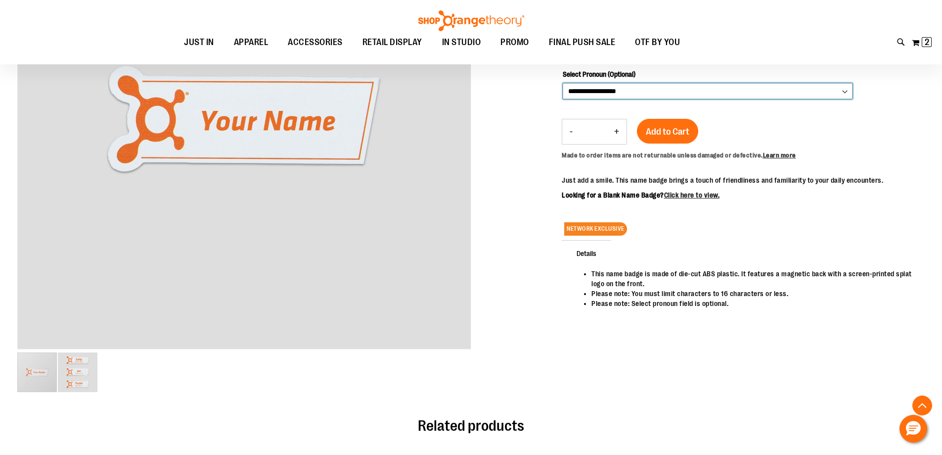
scroll to position [247, 0]
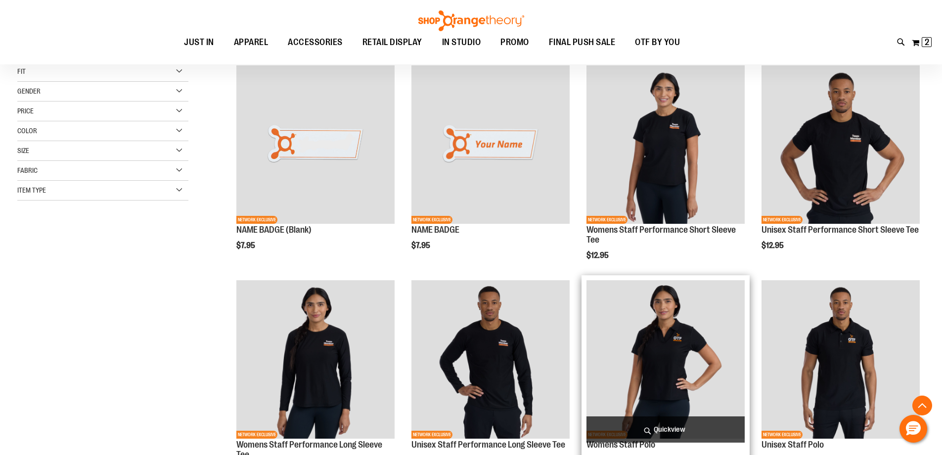
scroll to position [197, 0]
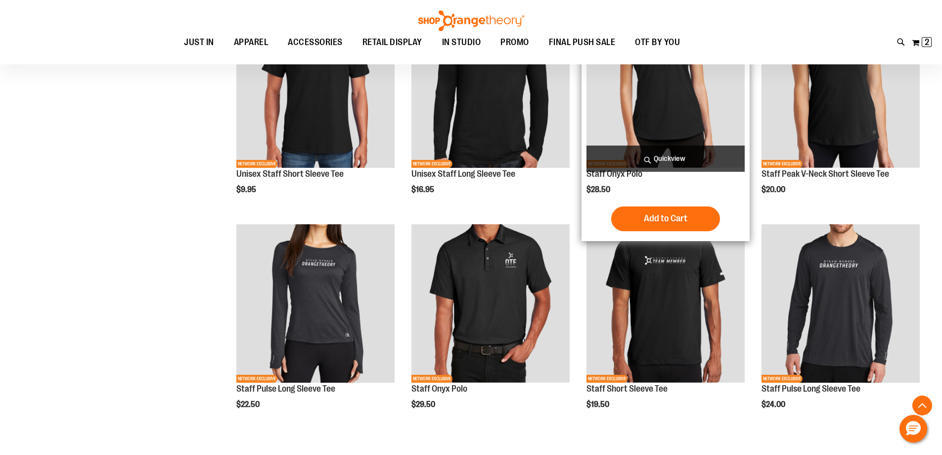
scroll to position [692, 0]
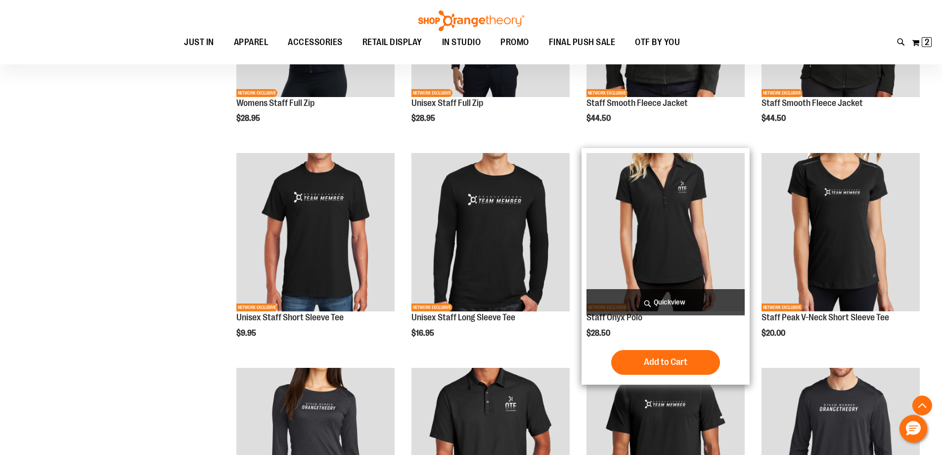
type input "**********"
click at [702, 242] on img "product" at bounding box center [666, 232] width 158 height 158
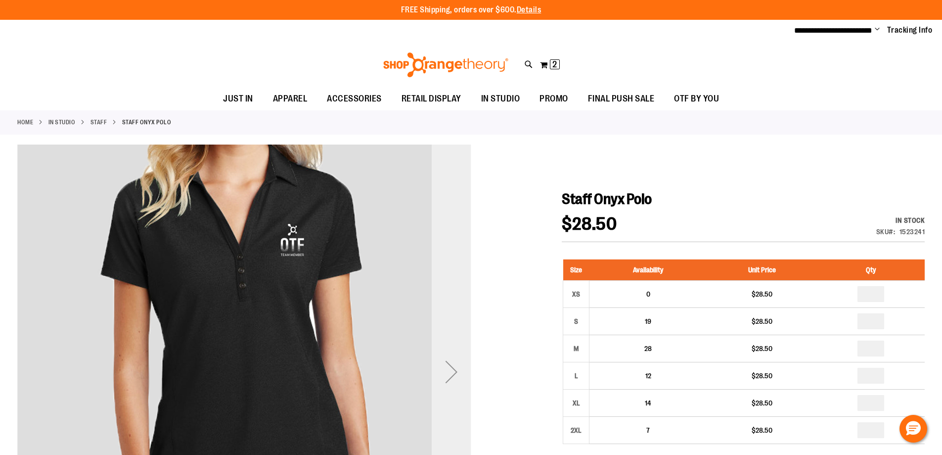
type input "**********"
click at [455, 371] on div "Next" at bounding box center [452, 372] width 40 height 40
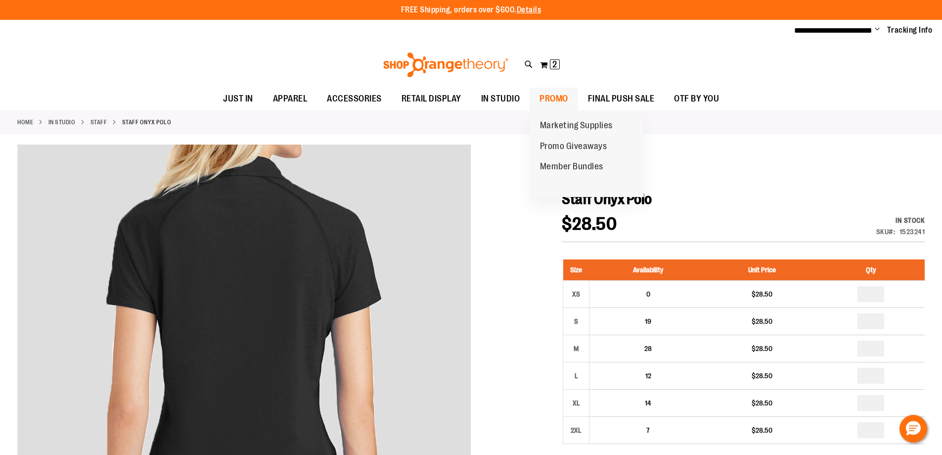
click at [559, 91] on span "PROMO" at bounding box center [554, 99] width 29 height 22
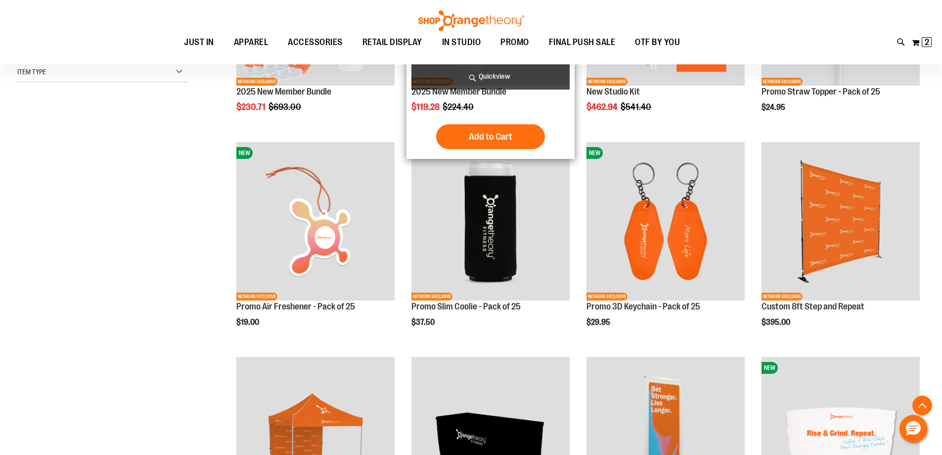
scroll to position [296, 0]
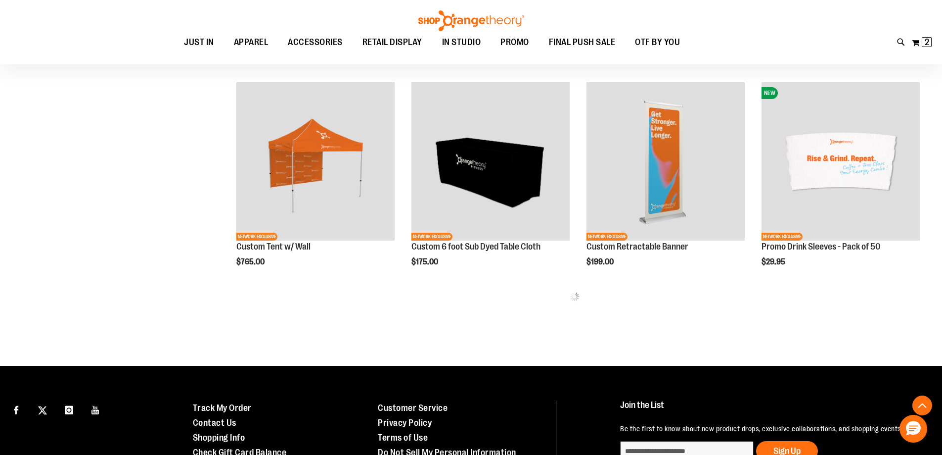
scroll to position [348, 0]
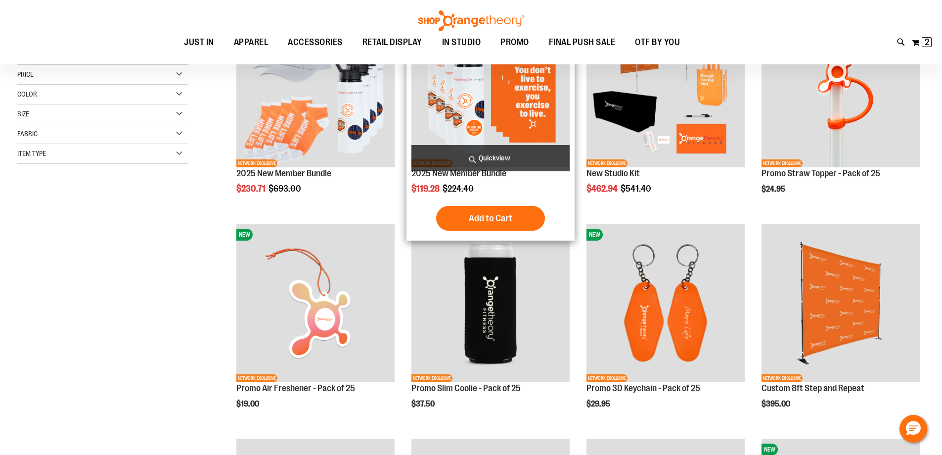
scroll to position [51, 0]
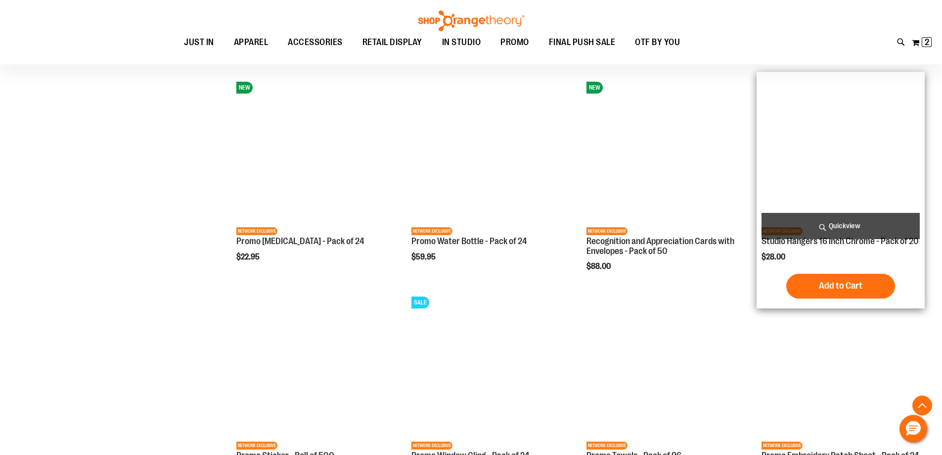
scroll to position [991, 0]
